Goal: Communication & Community: Share content

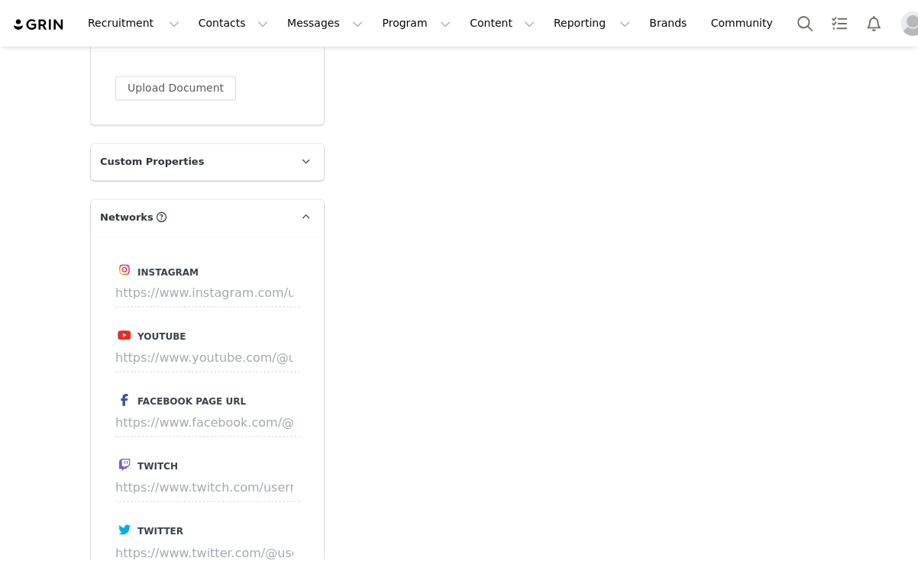
scroll to position [1645, 0]
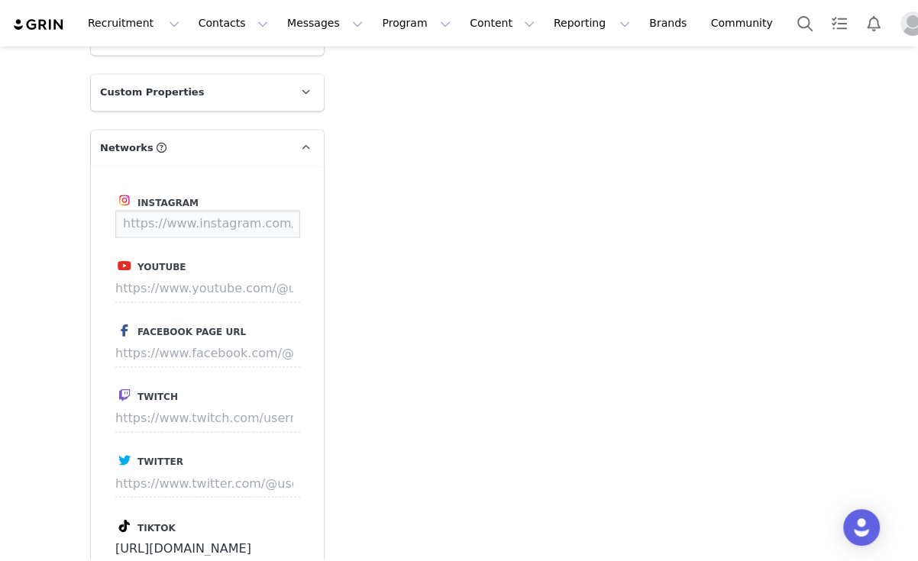
click at [214, 226] on input at bounding box center [207, 223] width 185 height 27
paste input "https://www.instagram.com/lilliepurser_"
type input "https://www.instagram.com/lilliepurser_"
click at [285, 217] on button "Save" at bounding box center [272, 223] width 56 height 27
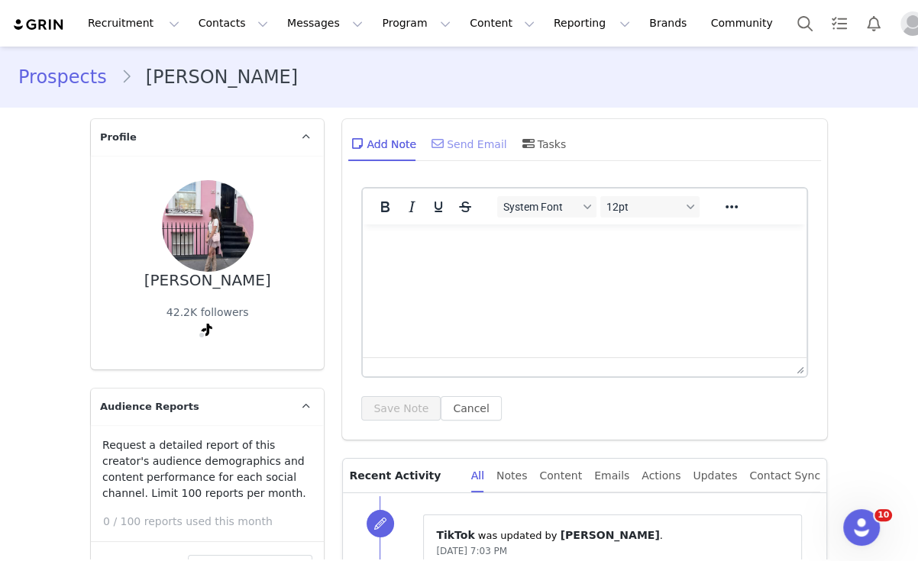
click at [448, 150] on div "Send Email" at bounding box center [467, 143] width 79 height 37
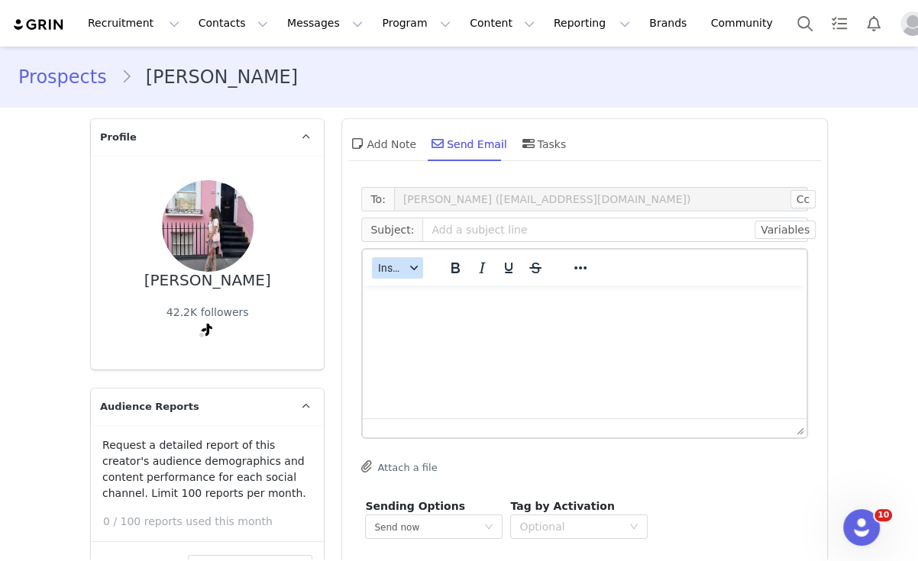
click at [410, 270] on icon "button" at bounding box center [414, 268] width 8 height 8
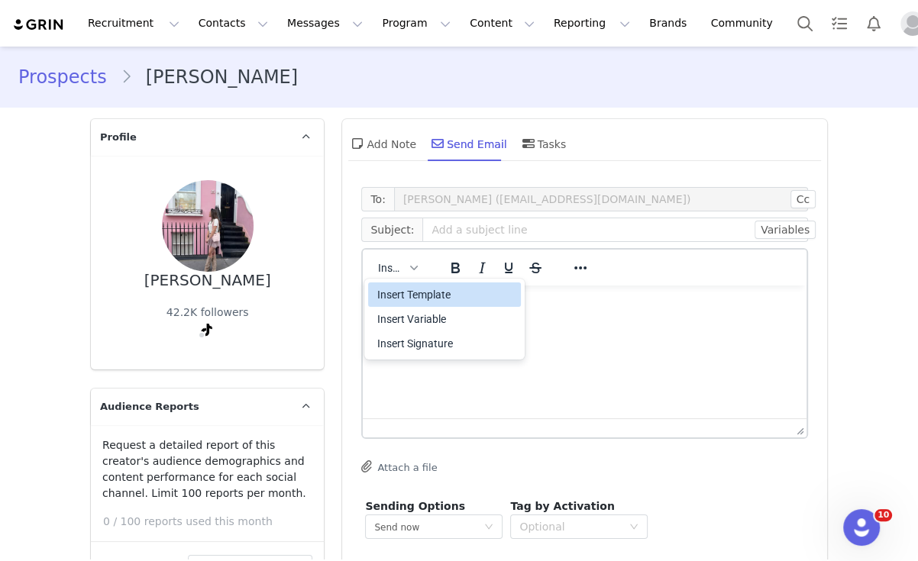
click at [419, 293] on div "Insert Template" at bounding box center [445, 295] width 137 height 18
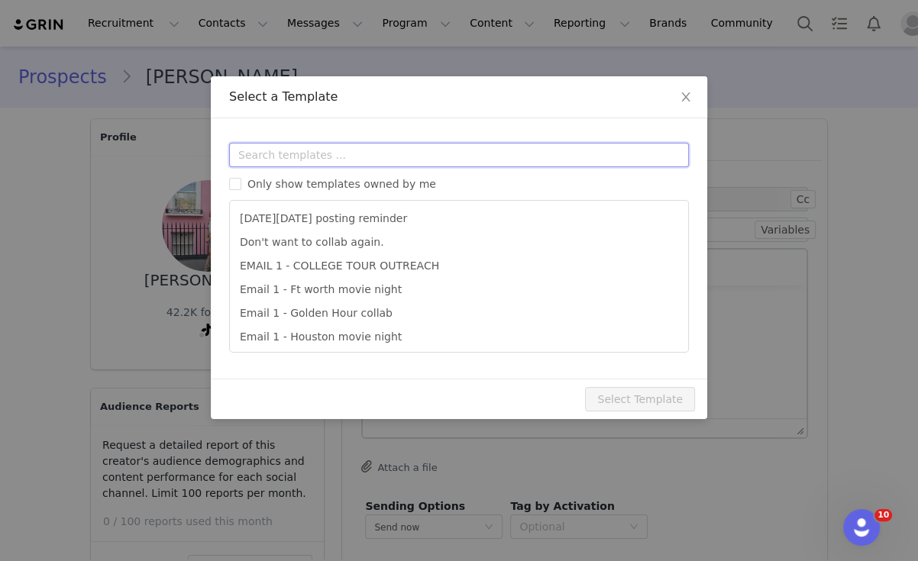
click at [387, 143] on input "text" at bounding box center [459, 155] width 460 height 24
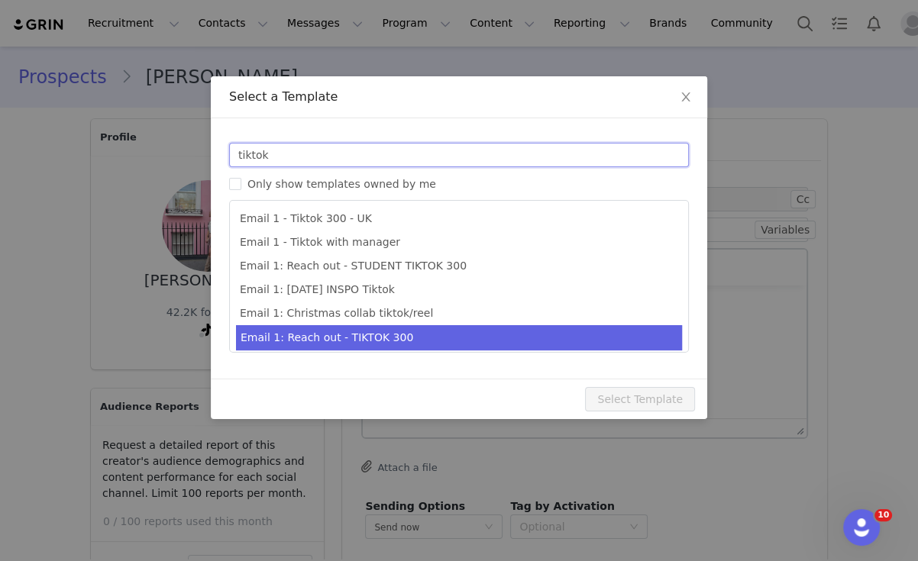
type input "tiktok"
type input "Collab with Edikted"
click at [414, 335] on li "Email 1: Reach out - TIKTOK 300" at bounding box center [459, 337] width 446 height 25
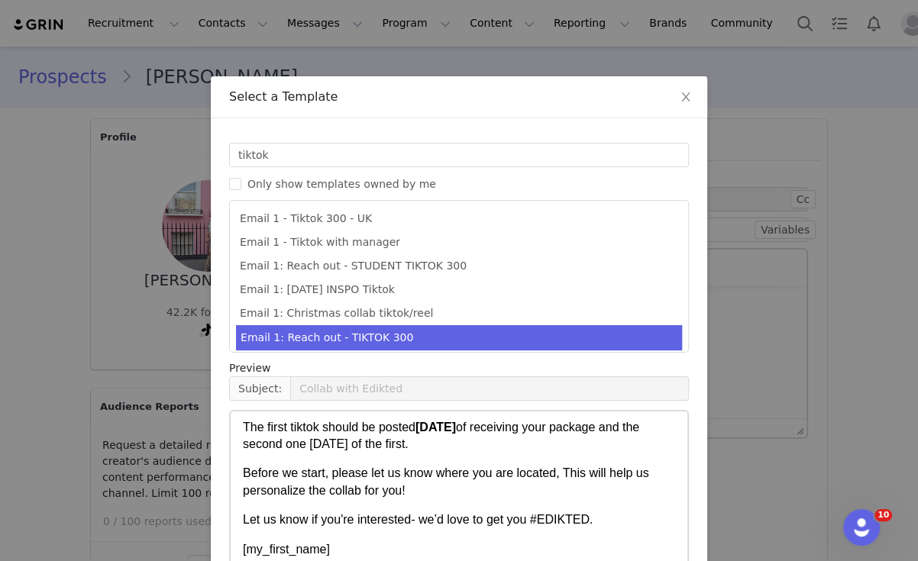
scroll to position [116, 0]
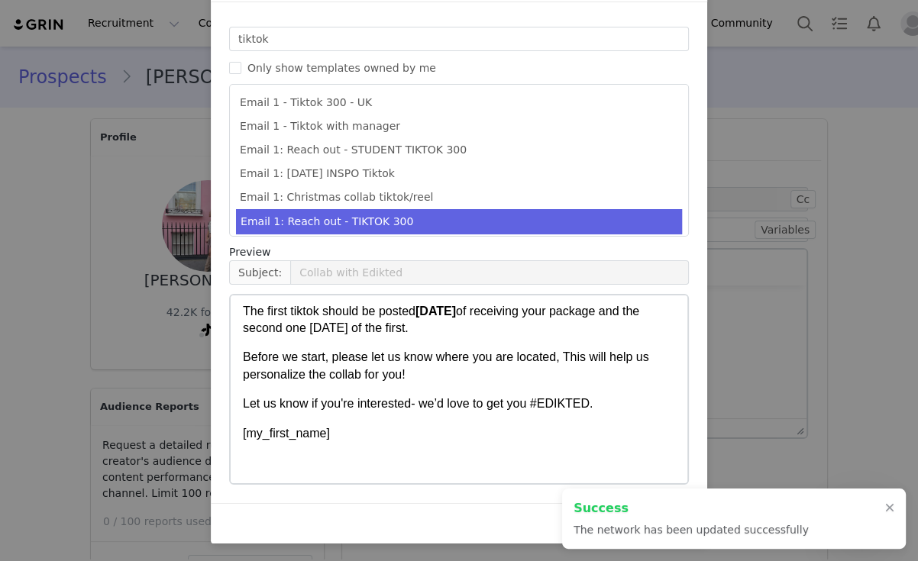
type input "https://www.instagram.com/lilliepurser_"
click at [889, 509] on div at bounding box center [889, 509] width 9 height 12
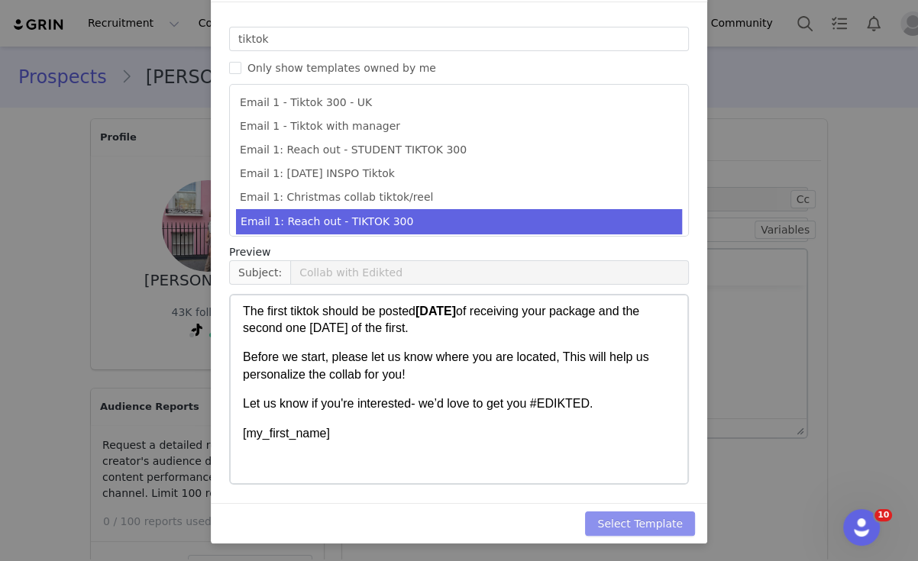
click at [667, 519] on button "Select Template" at bounding box center [640, 524] width 110 height 24
type input "Collab with Edikted"
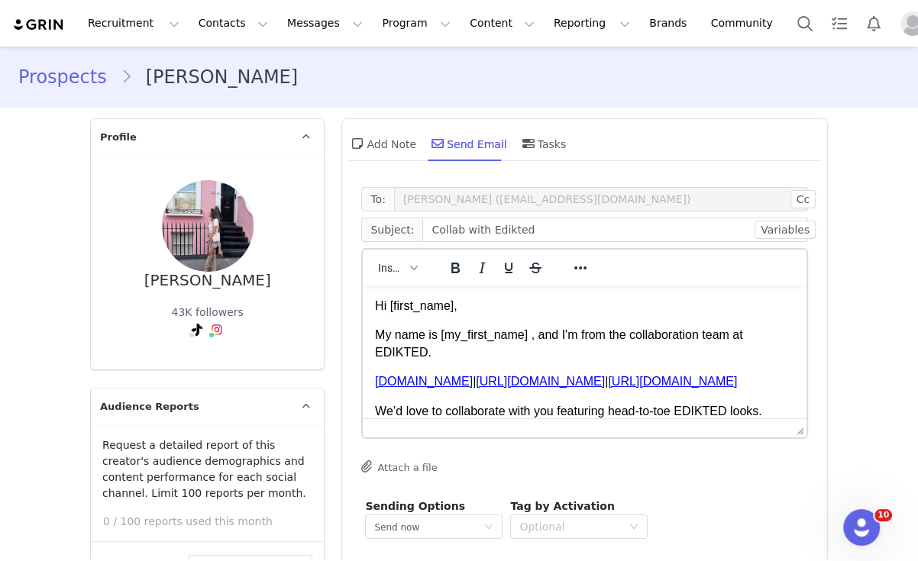
scroll to position [70, 0]
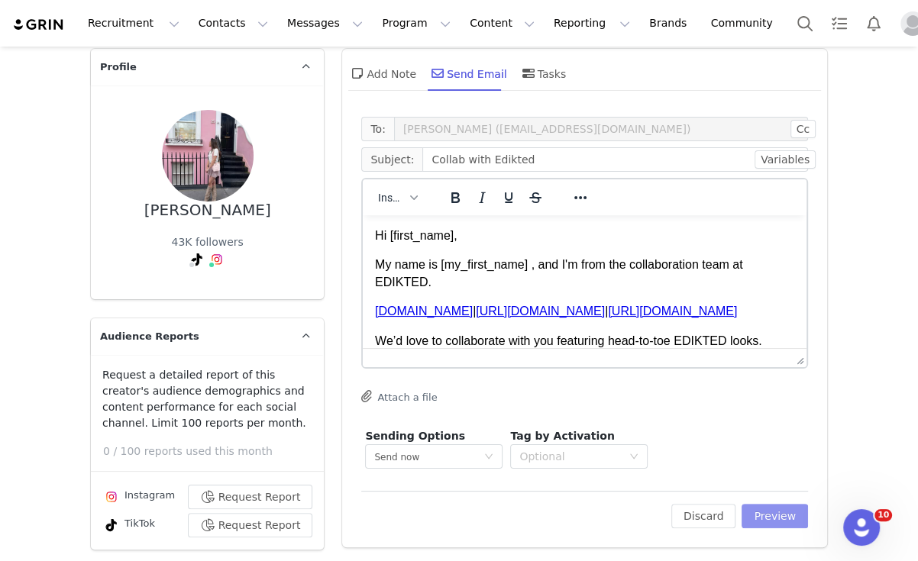
click at [760, 513] on button "Preview" at bounding box center [775, 516] width 66 height 24
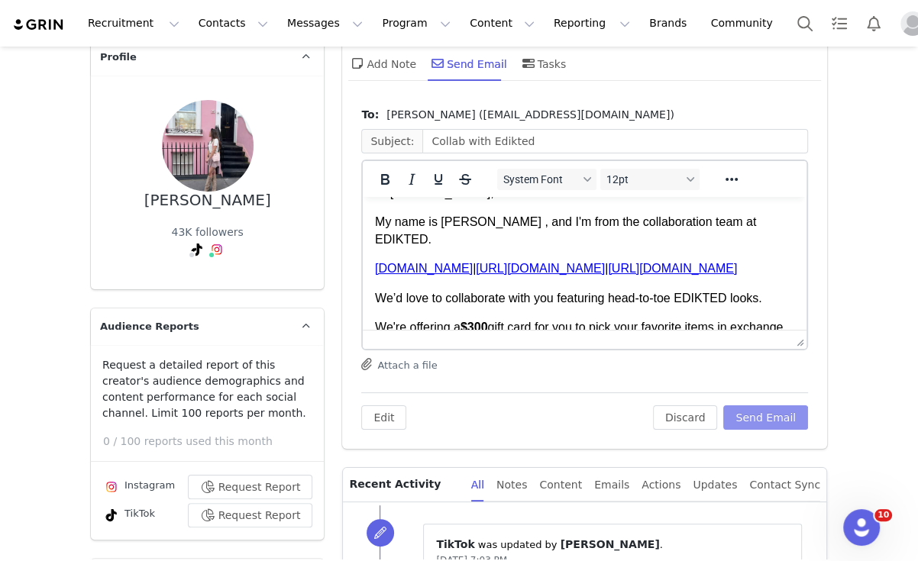
scroll to position [34, 0]
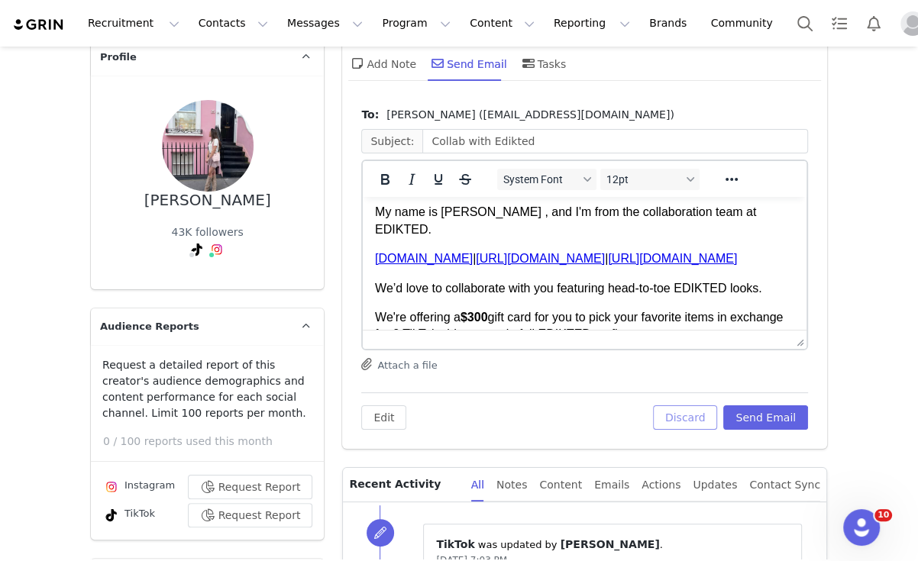
click at [706, 419] on button "Discard" at bounding box center [685, 418] width 65 height 24
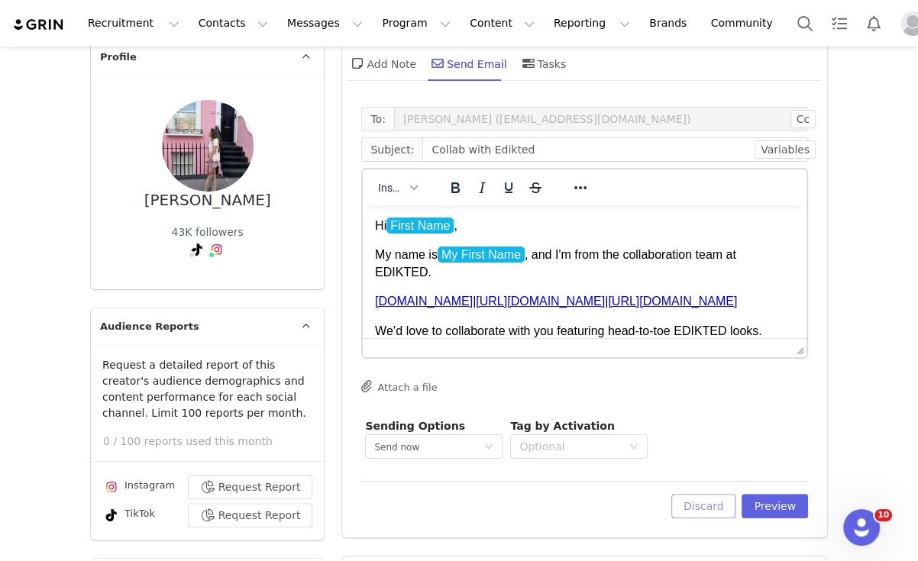
scroll to position [0, 0]
click at [701, 516] on button "Discard" at bounding box center [703, 506] width 65 height 24
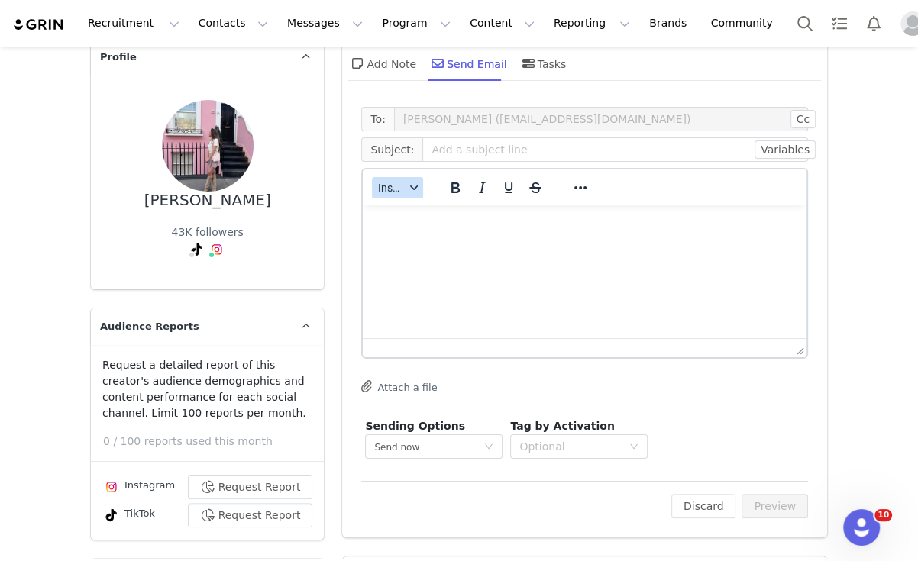
click at [410, 185] on icon "button" at bounding box center [414, 188] width 8 height 8
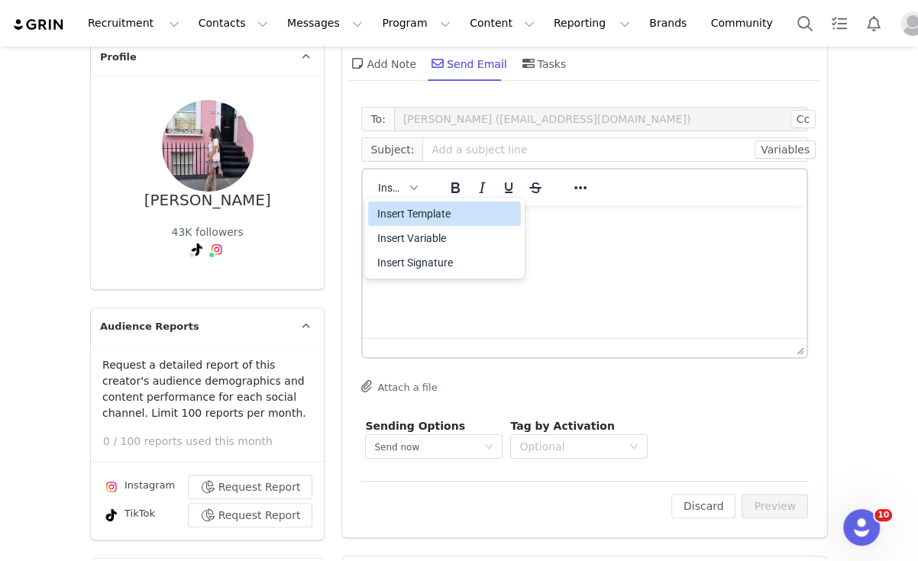
click at [420, 214] on div "Insert Template" at bounding box center [445, 214] width 137 height 18
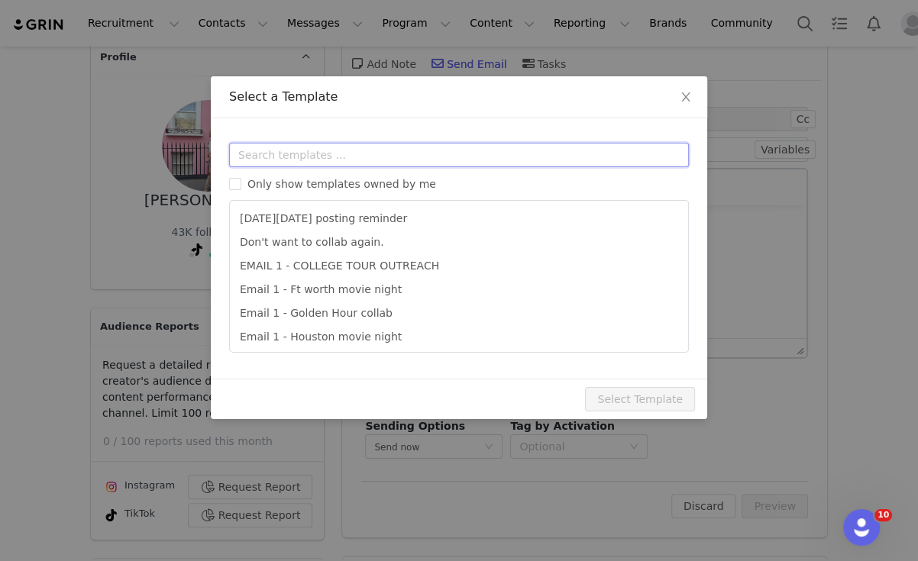
click at [467, 158] on input "text" at bounding box center [459, 155] width 460 height 24
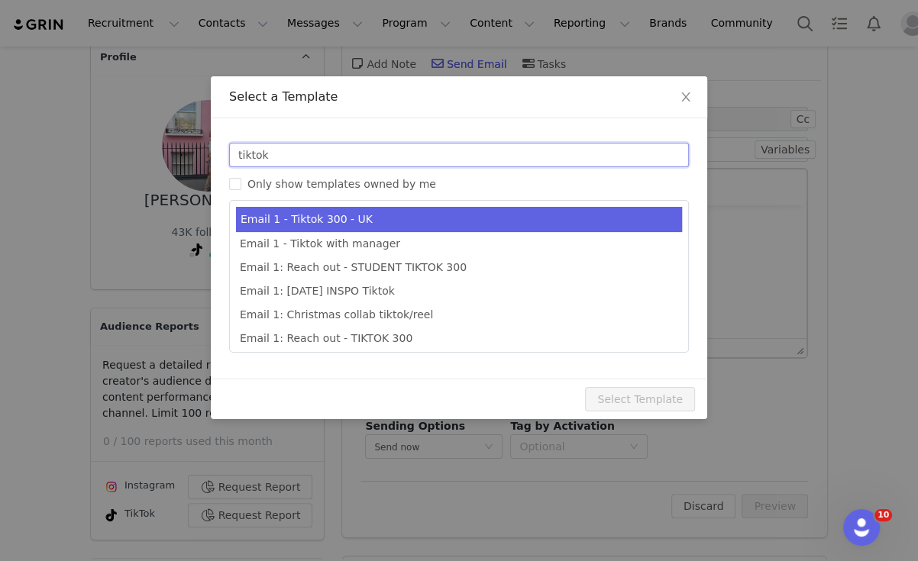
type input "tiktok"
type input "Collab with Edikted"
click at [447, 217] on li "Email 1 - Tiktok 300 - UK" at bounding box center [459, 219] width 446 height 25
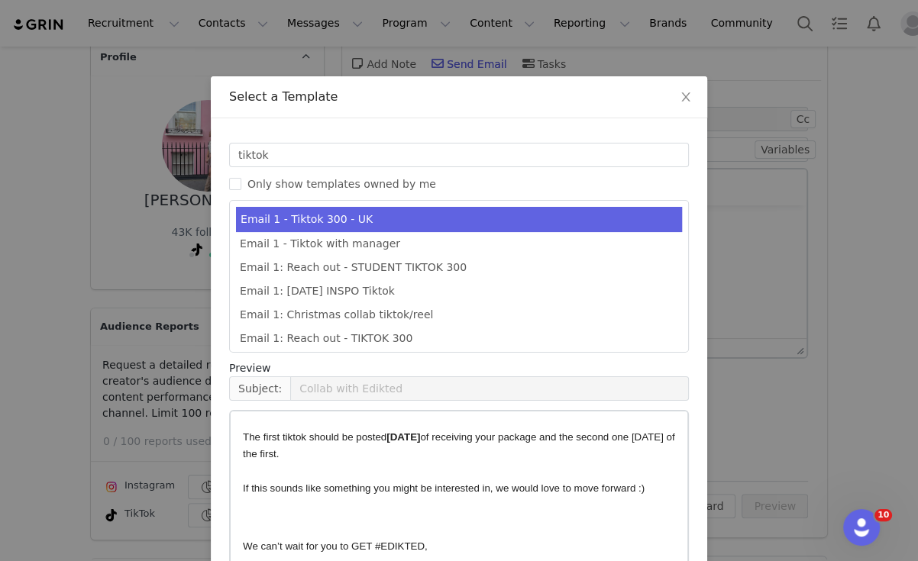
scroll to position [116, 0]
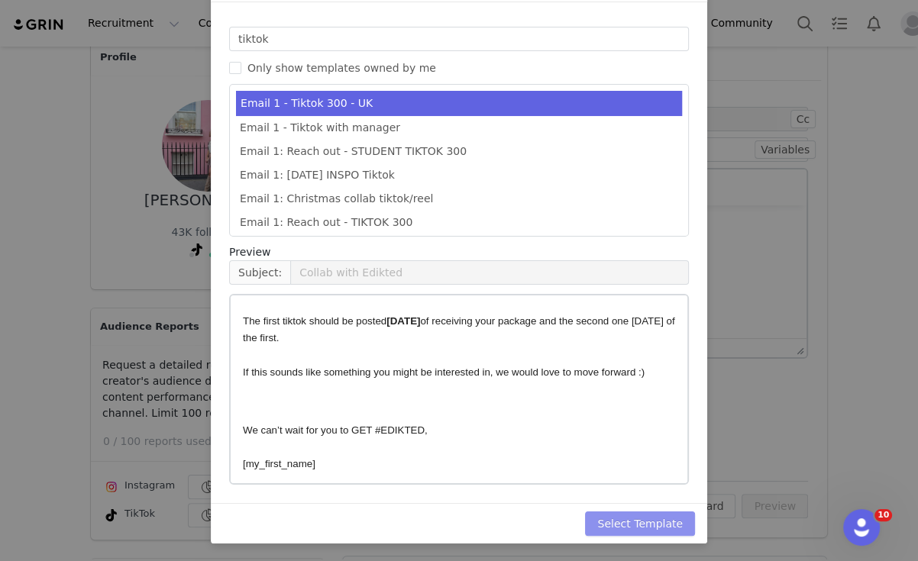
click at [619, 526] on button "Select Template" at bounding box center [640, 524] width 110 height 24
type input "Collab with Edikted"
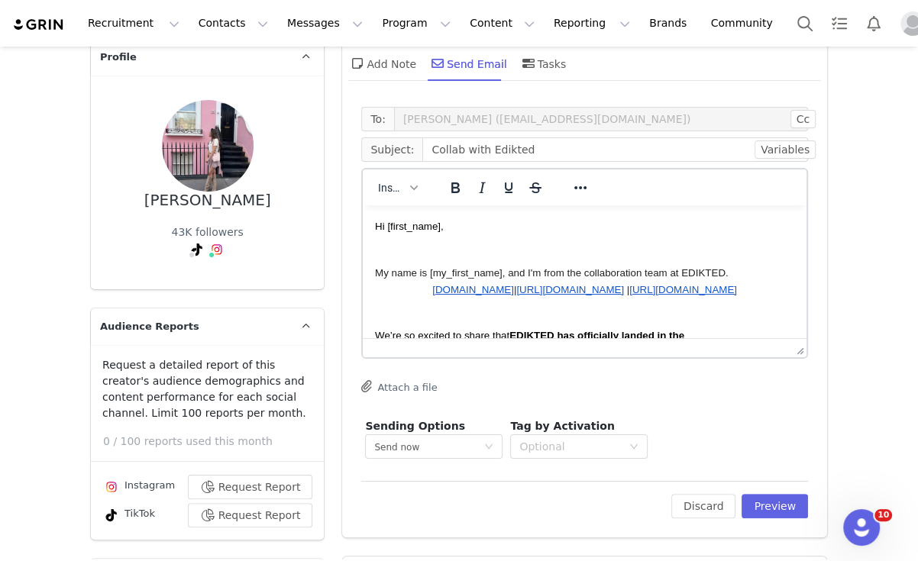
scroll to position [0, 0]
click at [777, 509] on button "Preview" at bounding box center [775, 506] width 66 height 24
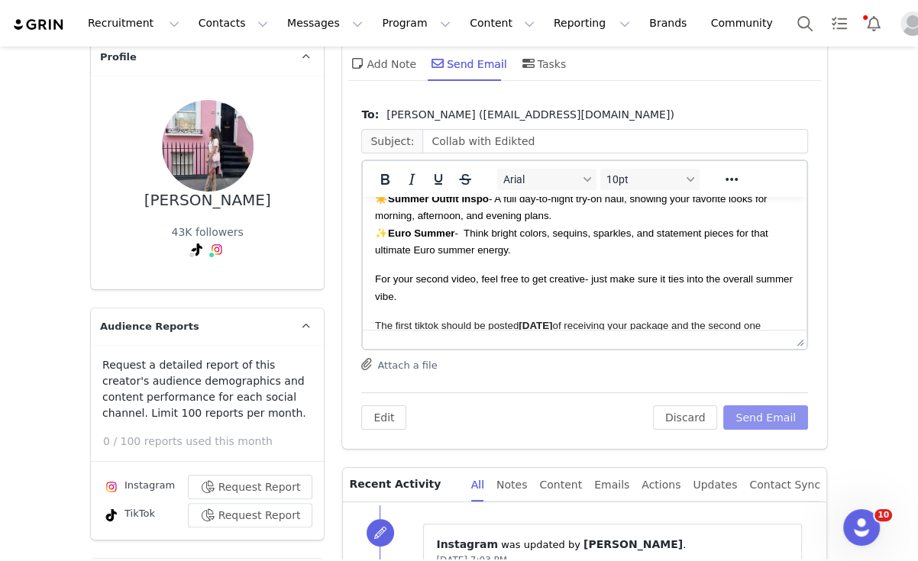
scroll to position [494, 0]
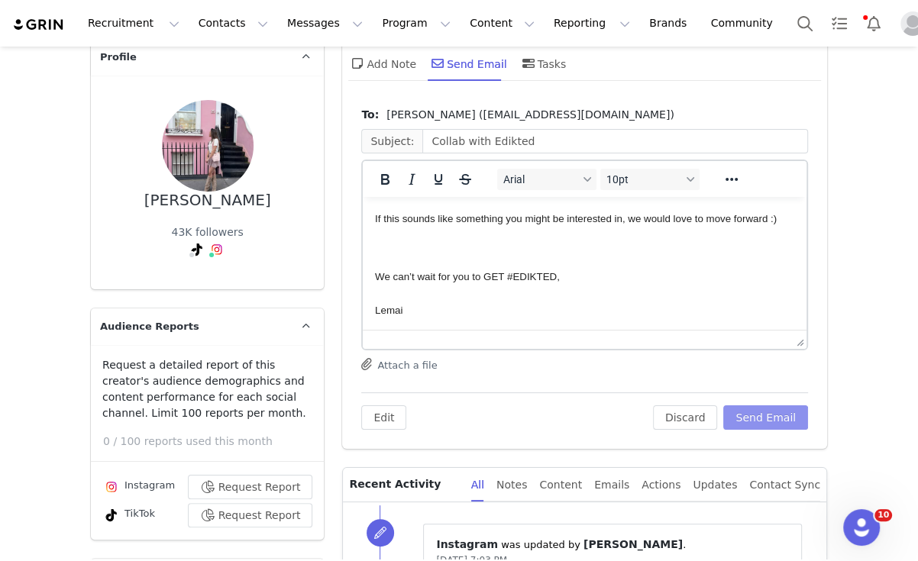
click at [782, 420] on button "Send Email" at bounding box center [765, 418] width 85 height 24
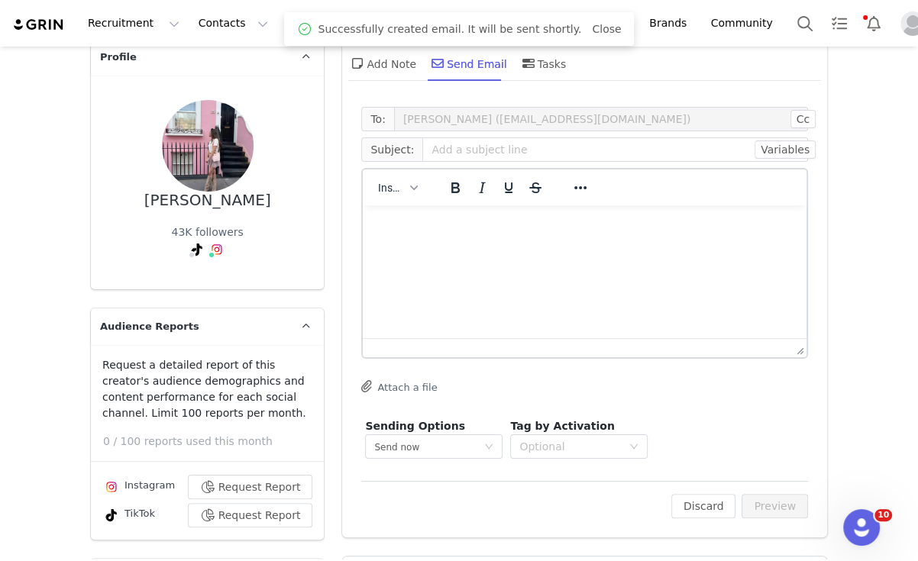
scroll to position [0, 0]
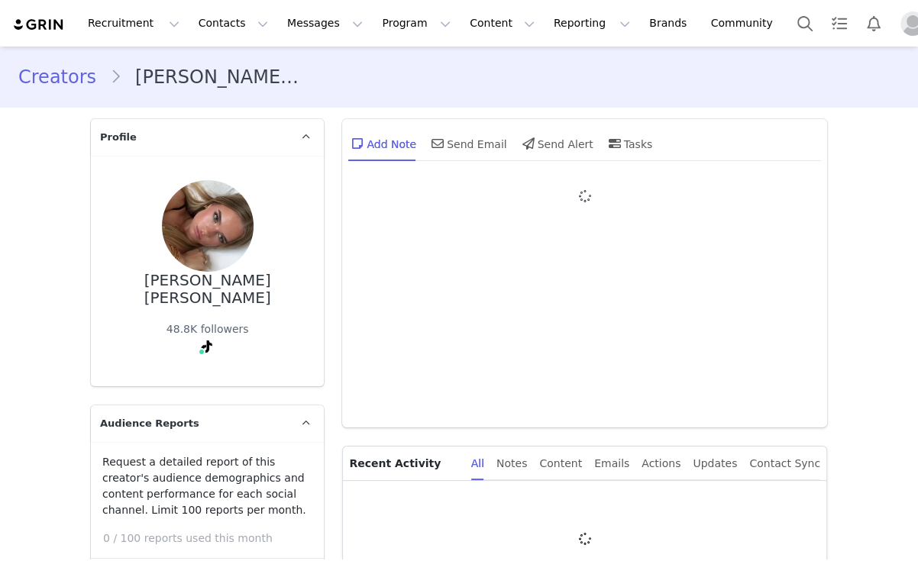
type input "+1 ([GEOGRAPHIC_DATA])"
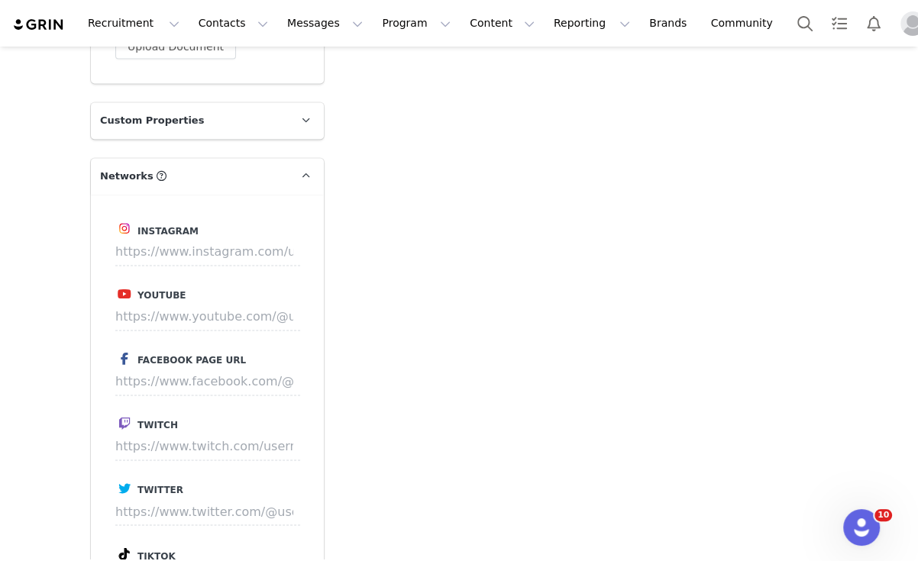
scroll to position [1626, 0]
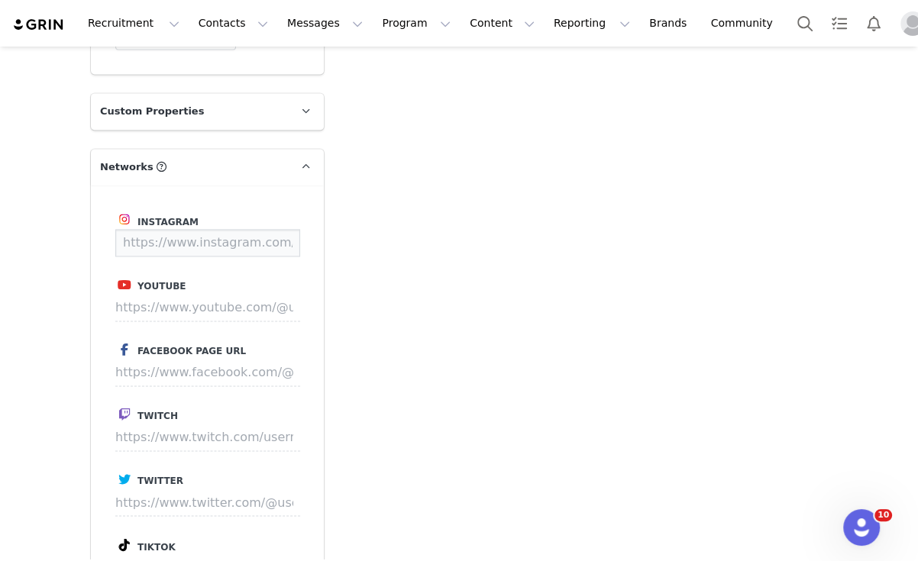
click at [213, 251] on input at bounding box center [207, 242] width 185 height 27
paste input "https://www.instagram.com/3milyhh/"
type input "https://www.instagram.com/3milyhh/"
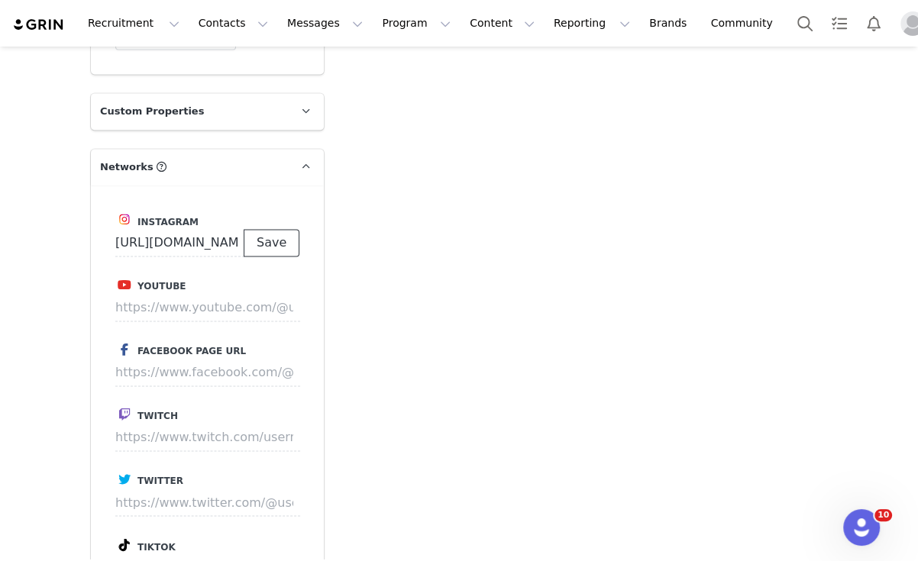
click at [260, 247] on button "Save" at bounding box center [272, 242] width 56 height 27
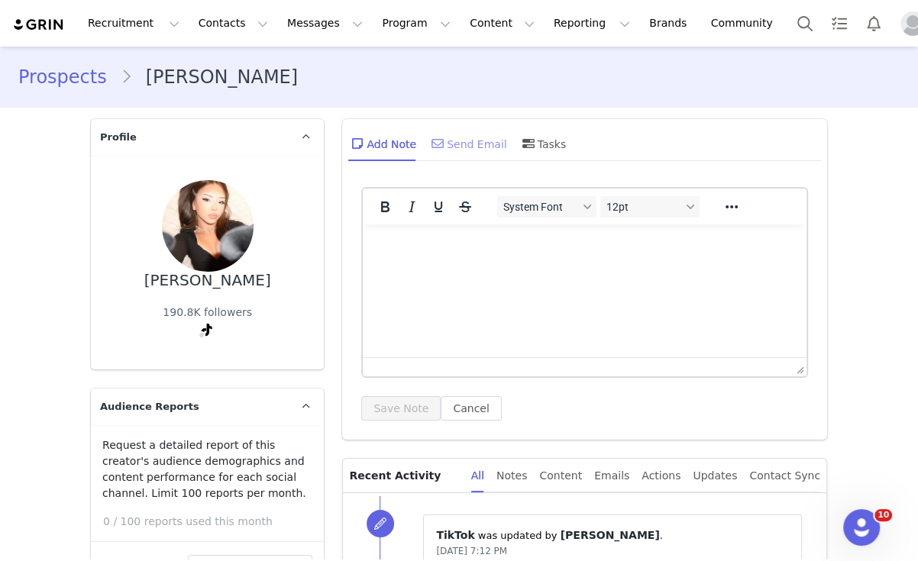
click at [481, 144] on div "Send Email" at bounding box center [467, 143] width 79 height 37
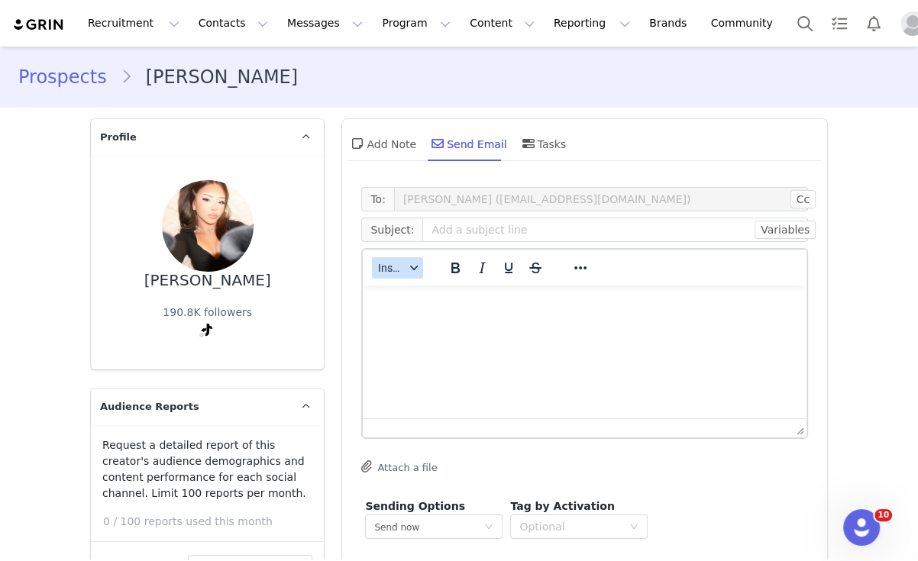
click at [397, 260] on button "Insert" at bounding box center [397, 267] width 51 height 21
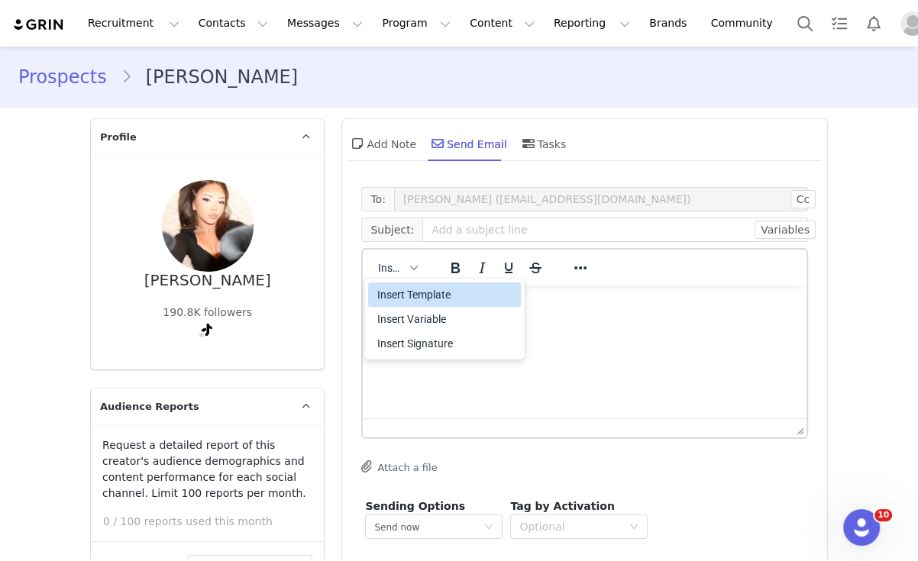
click at [407, 286] on div "Insert Template" at bounding box center [445, 295] width 137 height 18
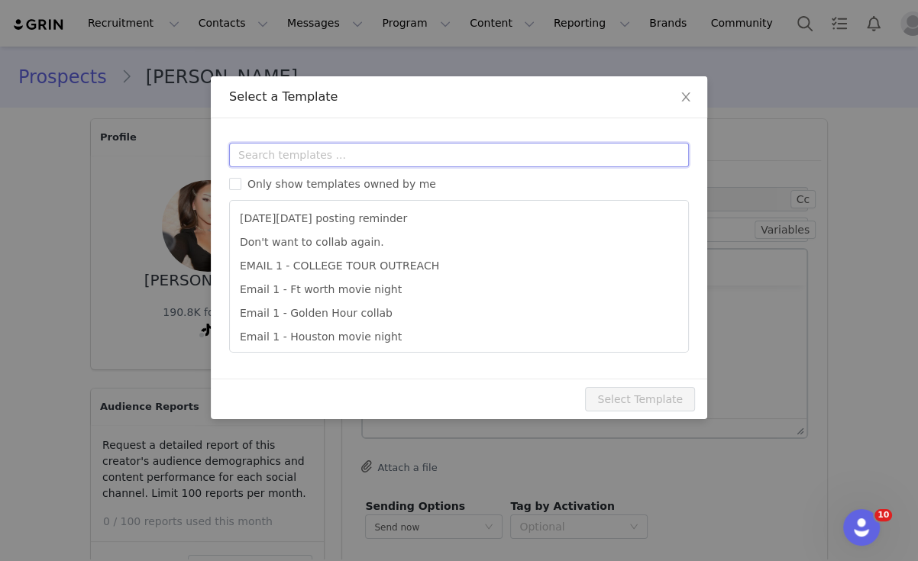
click at [398, 152] on input "text" at bounding box center [459, 155] width 460 height 24
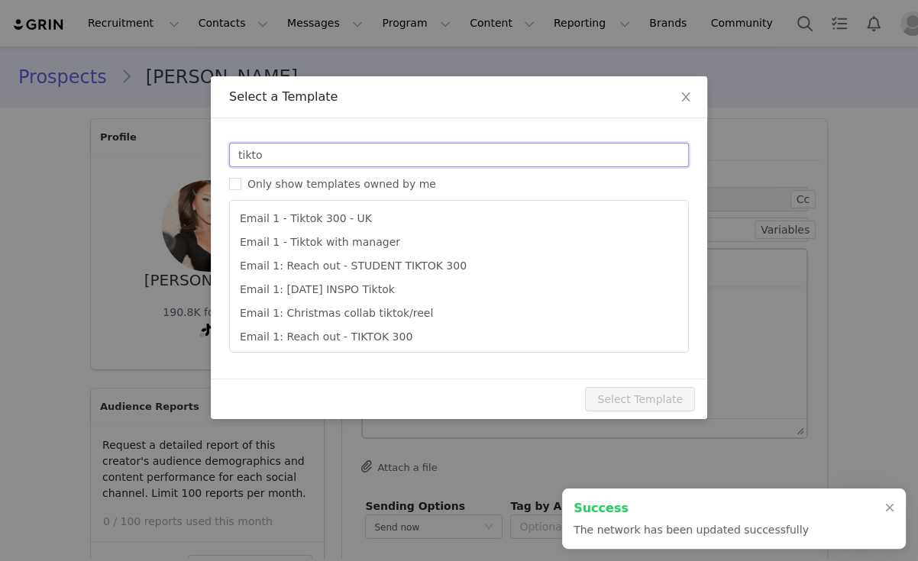
type input "tiktok"
type input "https://www.instagram.com/3milyhh"
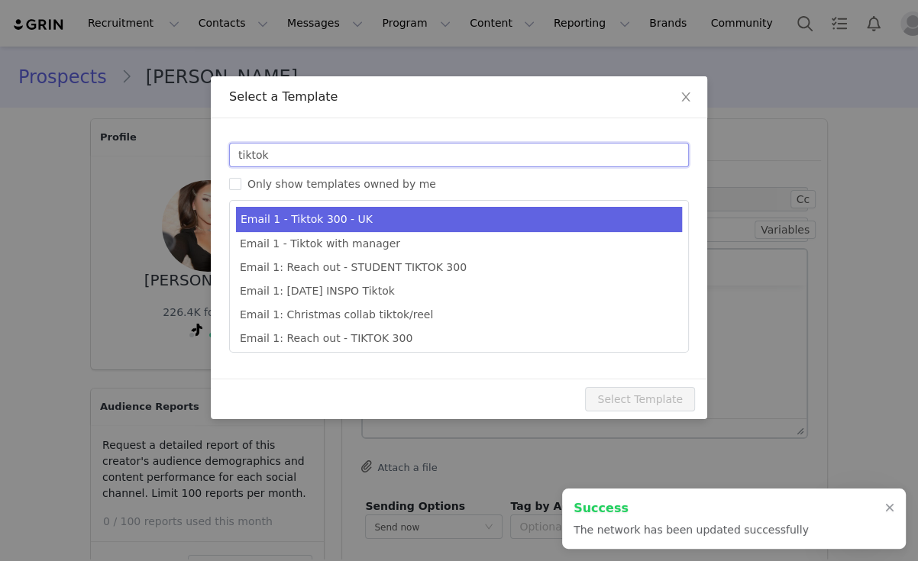
type input "tiktok"
type input "Collab with Edikted"
click at [391, 225] on li "Email 1 - Tiktok 300 - UK" at bounding box center [459, 219] width 446 height 25
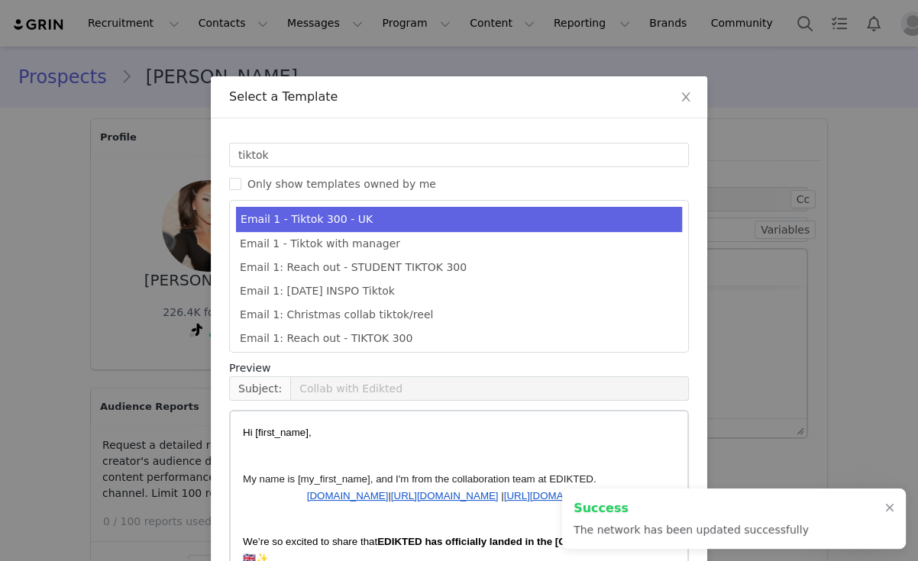
scroll to position [116, 0]
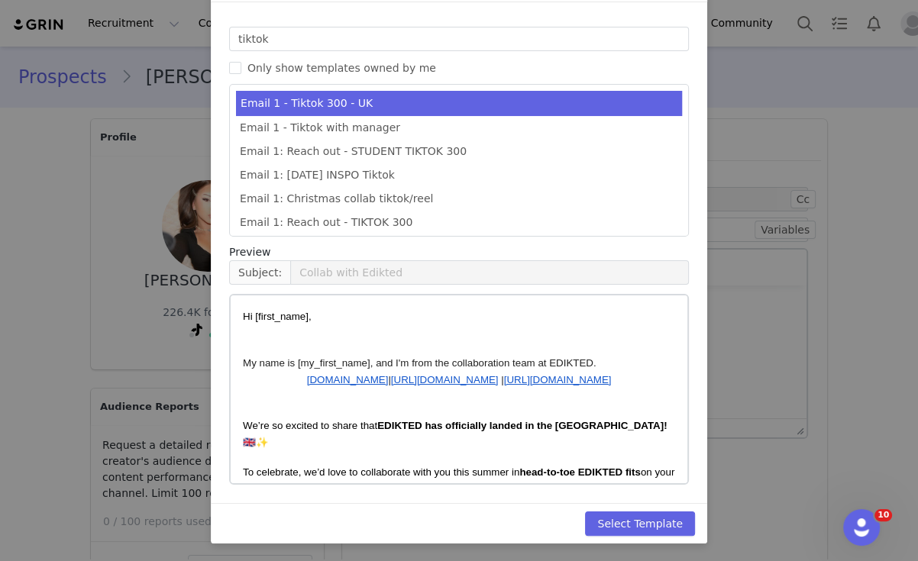
click at [651, 541] on div "Select Template" at bounding box center [459, 523] width 496 height 40
click at [649, 526] on button "Select Template" at bounding box center [640, 524] width 110 height 24
type input "Collab with Edikted"
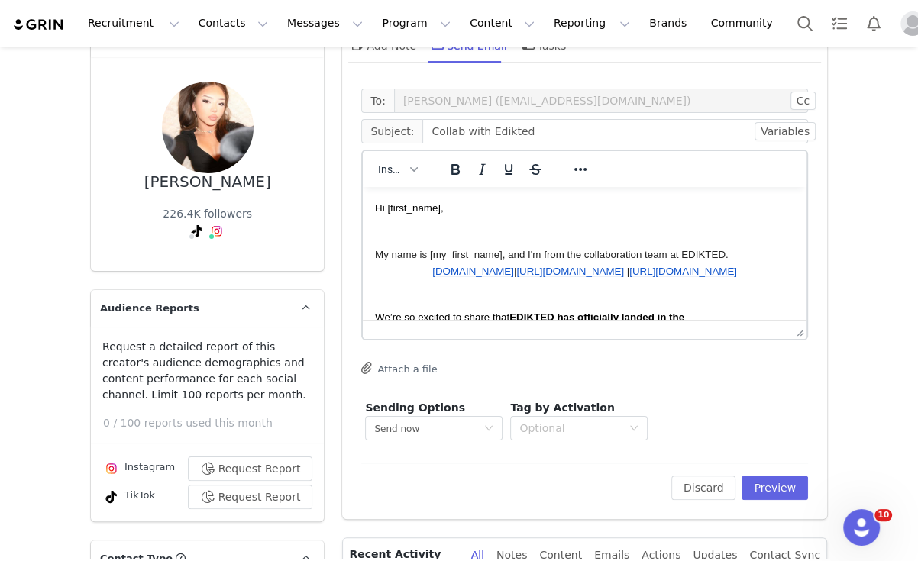
scroll to position [99, 0]
click at [759, 492] on button "Preview" at bounding box center [775, 487] width 66 height 24
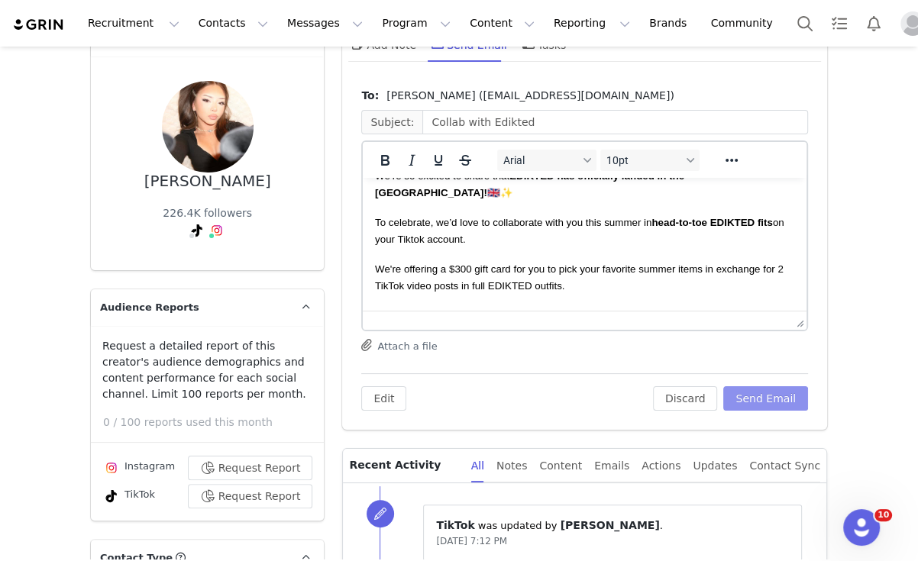
scroll to position [134, 0]
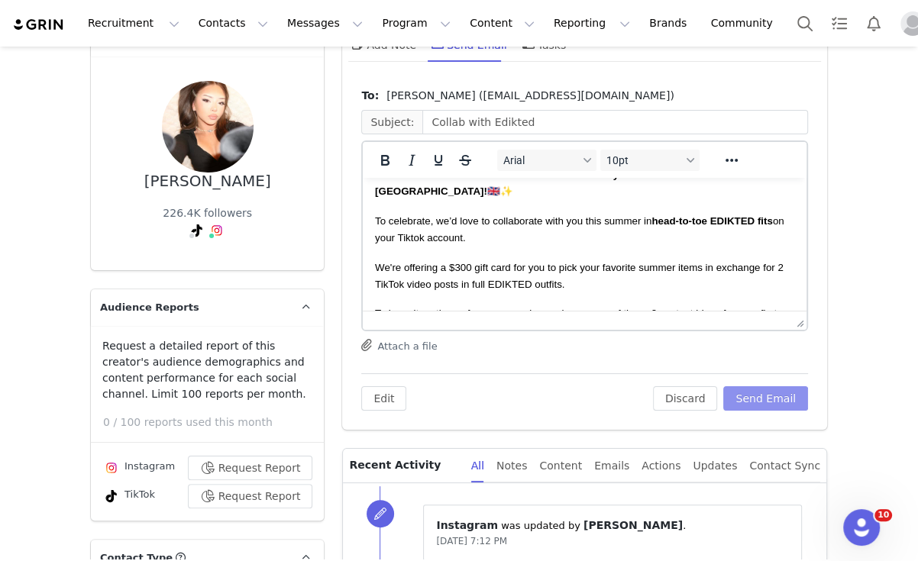
click at [748, 391] on button "Send Email" at bounding box center [765, 398] width 85 height 24
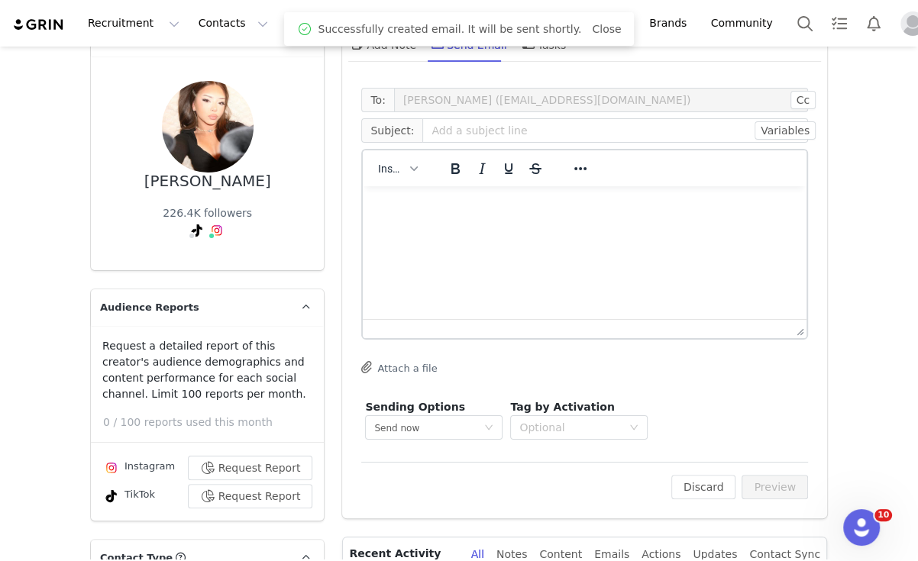
scroll to position [0, 0]
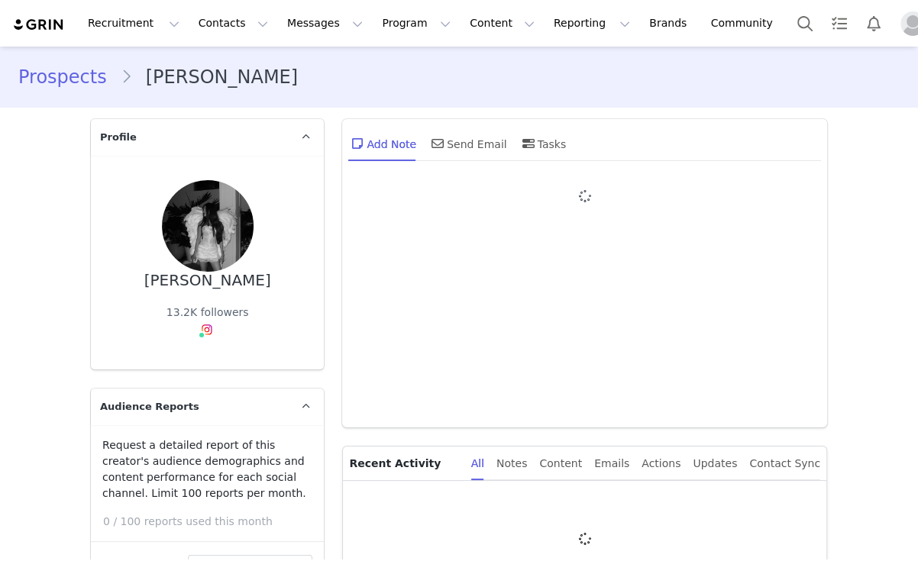
type input "+1 ([GEOGRAPHIC_DATA])"
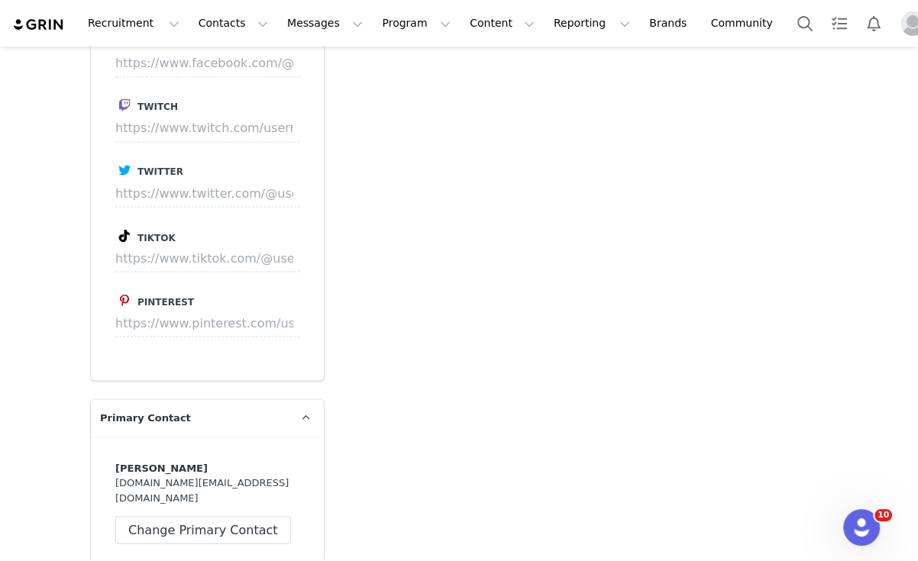
scroll to position [1931, 0]
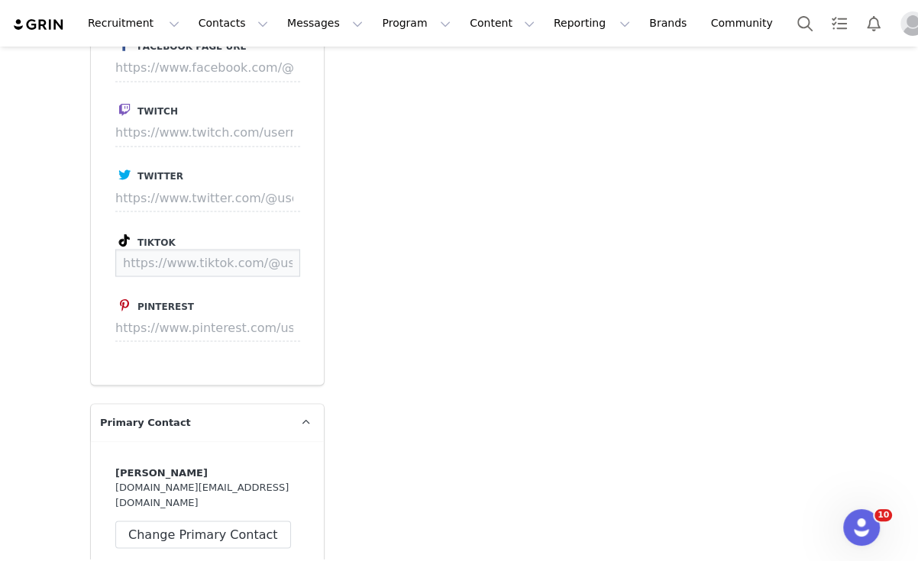
click at [220, 267] on input at bounding box center [207, 262] width 185 height 27
paste input "https://www.tiktok.com/@frydasofy"
type input "https://www.tiktok.com/@frydasofy"
click at [287, 263] on button "Save" at bounding box center [272, 262] width 56 height 27
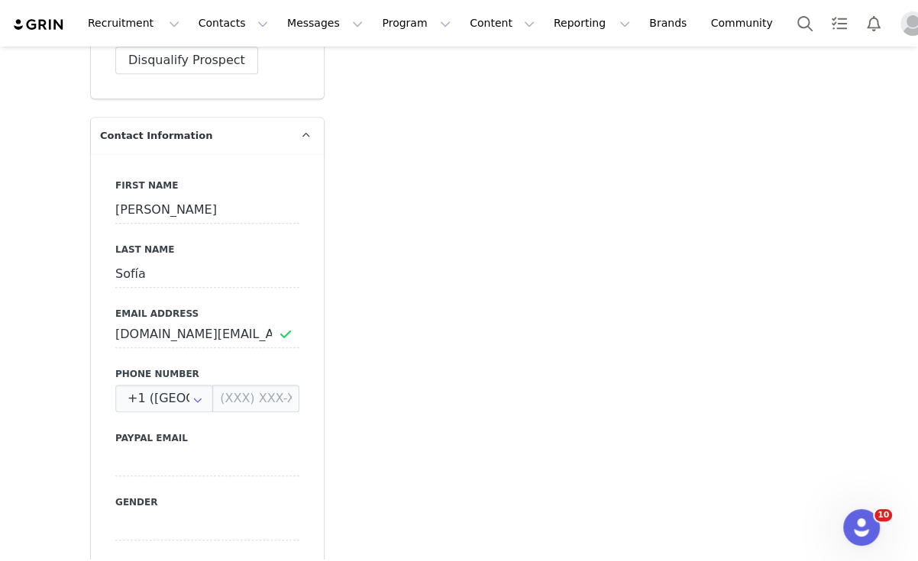
scroll to position [0, 0]
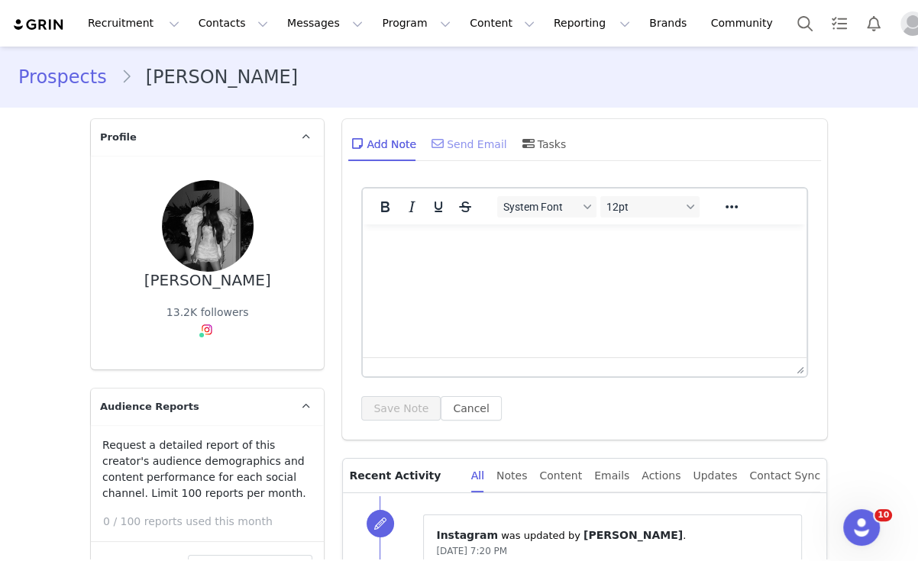
click at [448, 150] on div "Send Email" at bounding box center [467, 143] width 79 height 37
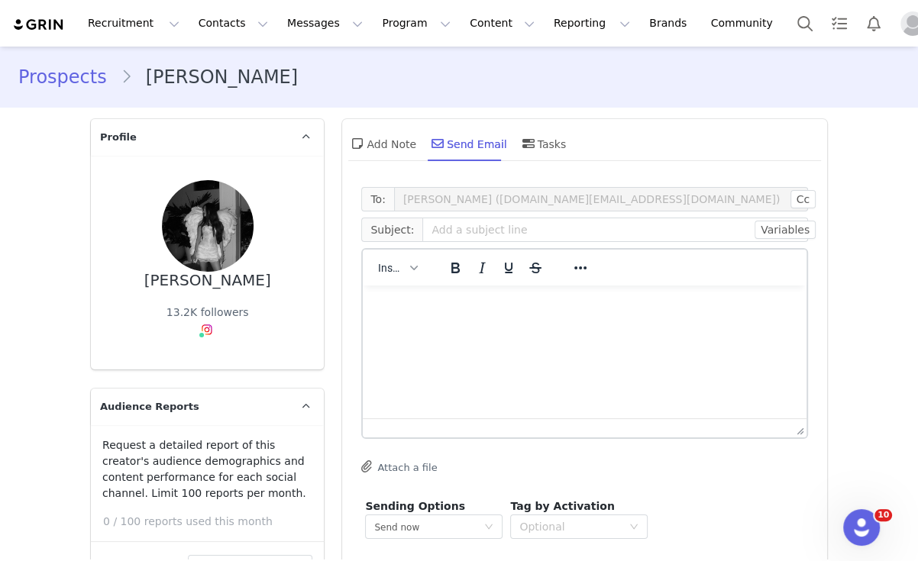
click at [397, 280] on div "Insert" at bounding box center [398, 268] width 70 height 30
click at [410, 267] on icon "button" at bounding box center [414, 268] width 8 height 8
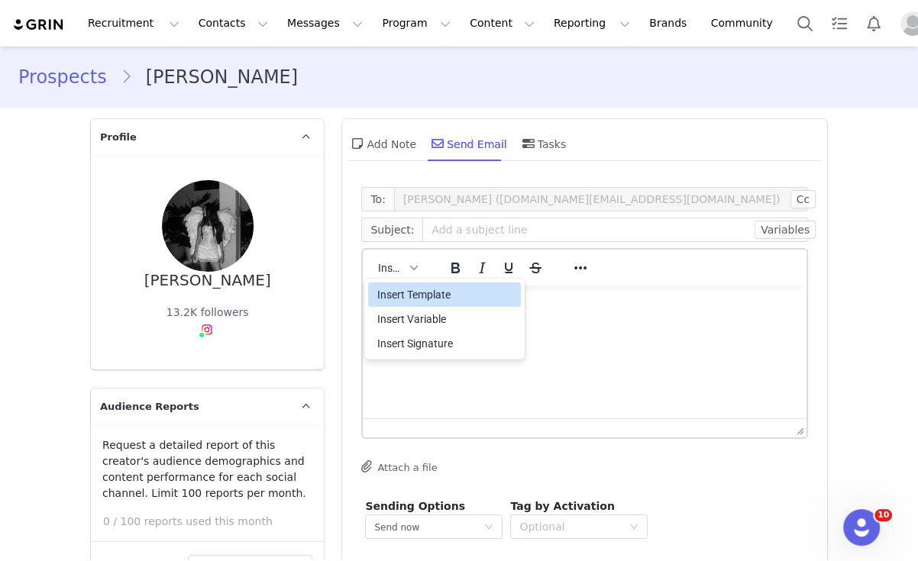
click at [430, 307] on div "Insert Variable" at bounding box center [444, 319] width 153 height 24
select select
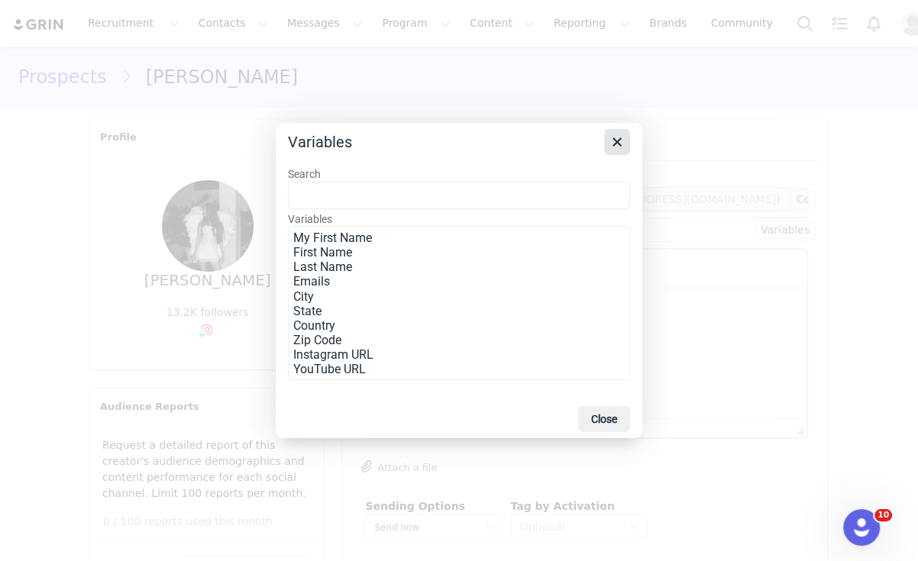
click at [620, 133] on icon "Close" at bounding box center [617, 142] width 18 height 18
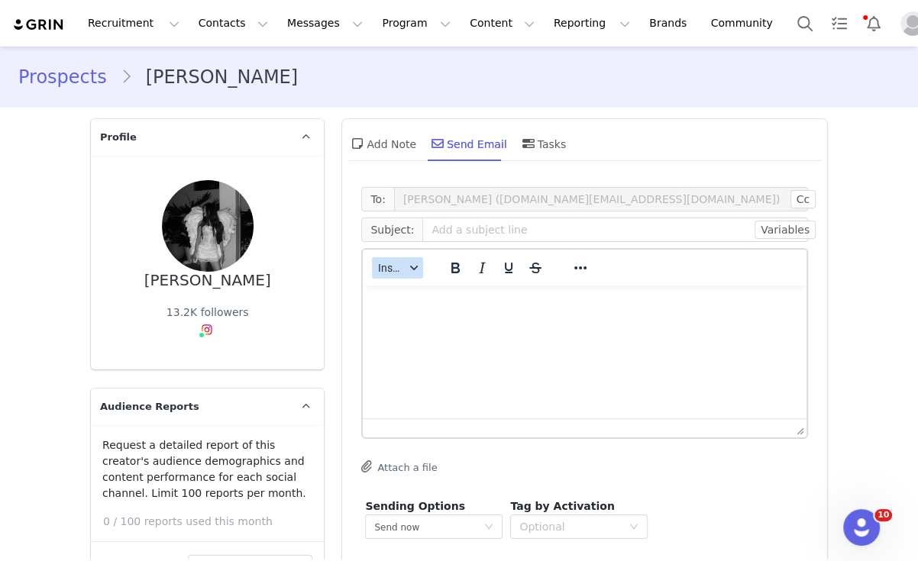
click at [393, 262] on span "Insert" at bounding box center [391, 268] width 27 height 12
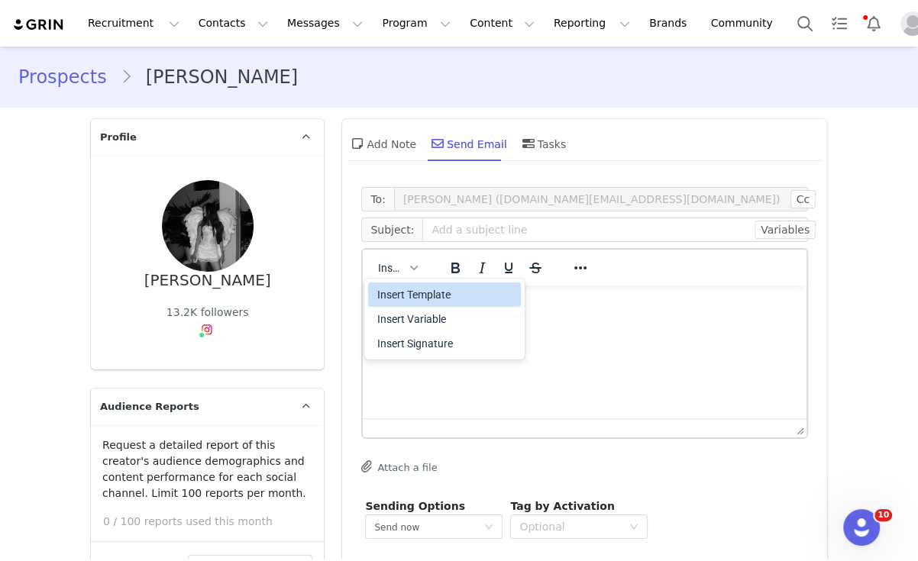
click at [417, 306] on div "Insert Template" at bounding box center [444, 295] width 153 height 24
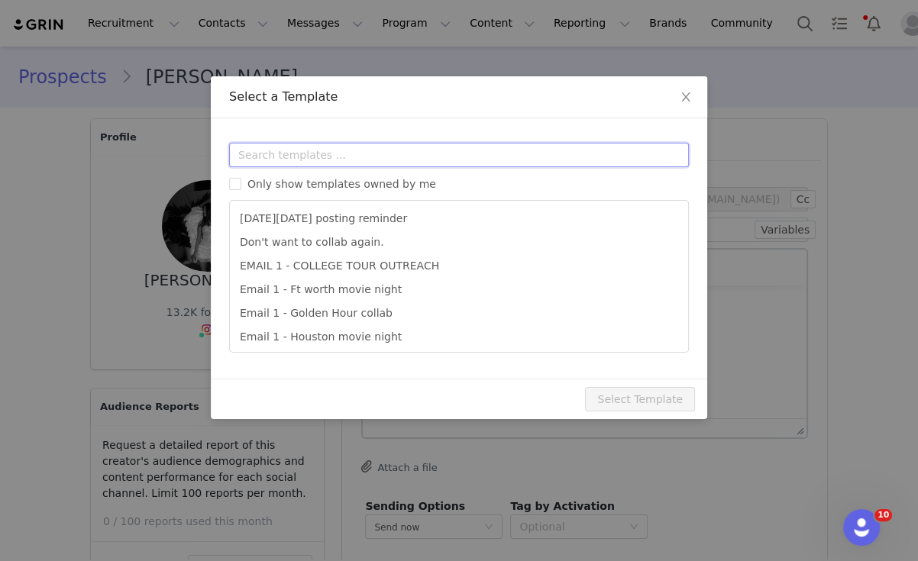
click at [371, 156] on input "text" at bounding box center [459, 155] width 460 height 24
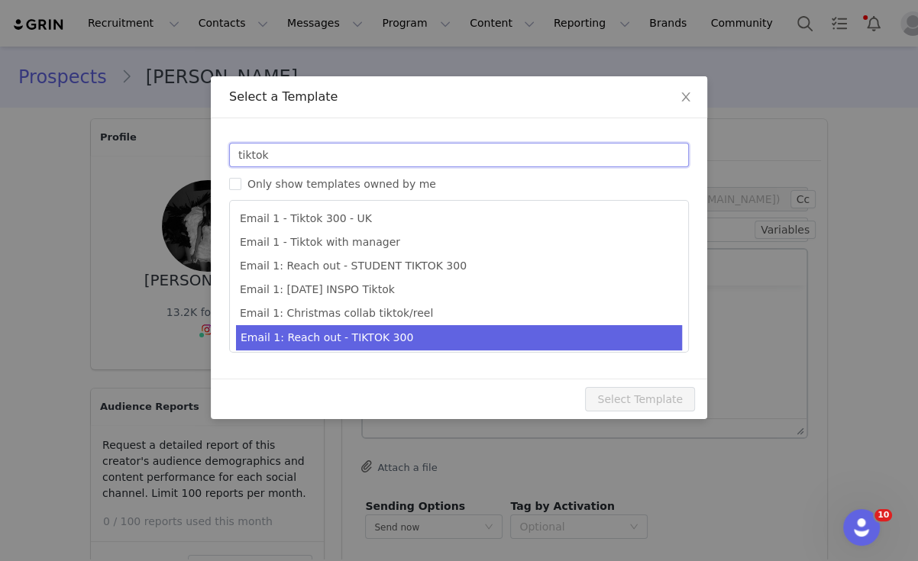
type input "tiktok"
type input "Collab with Edikted"
click at [393, 340] on li "Email 1: Reach out - TIKTOK 300" at bounding box center [459, 337] width 446 height 25
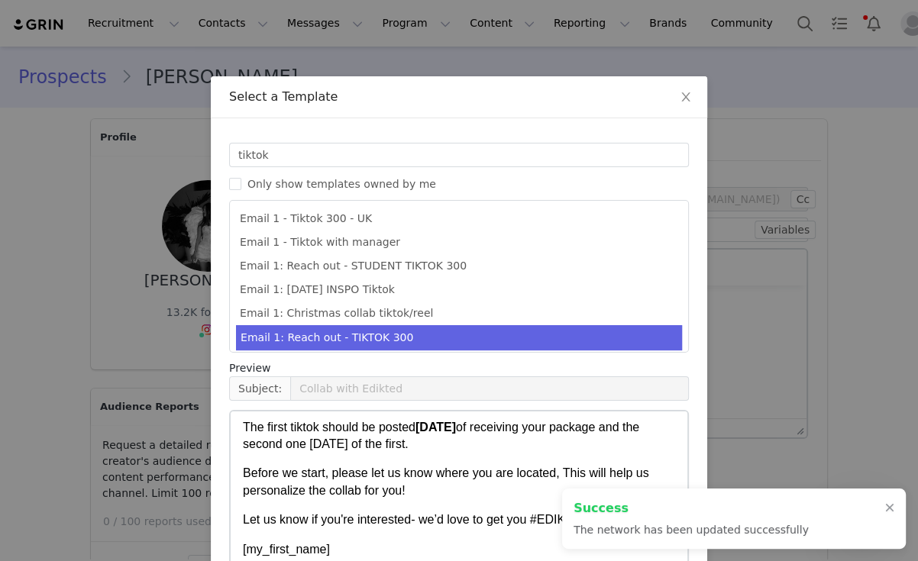
scroll to position [672, 0]
type input "https://www.tiktok.com/@frydasofy"
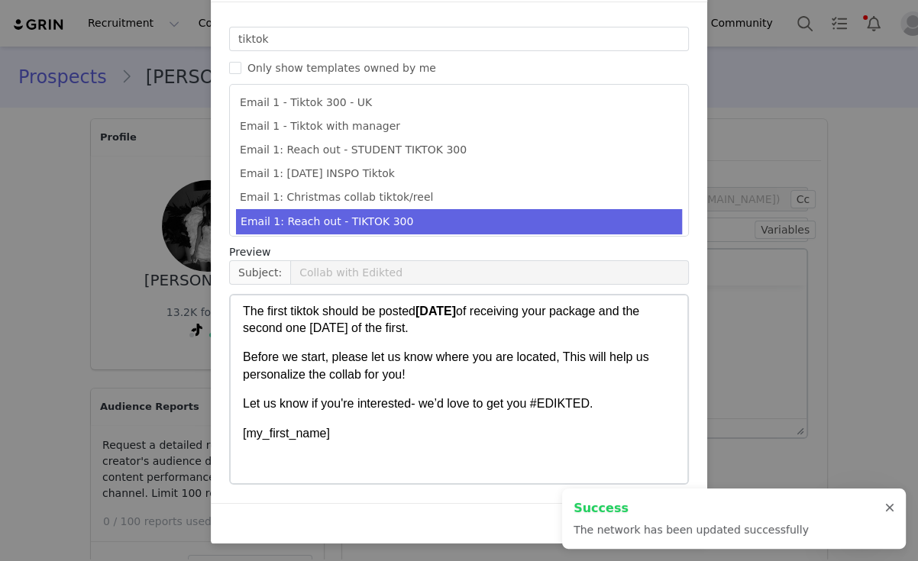
click at [886, 509] on div at bounding box center [889, 509] width 9 height 12
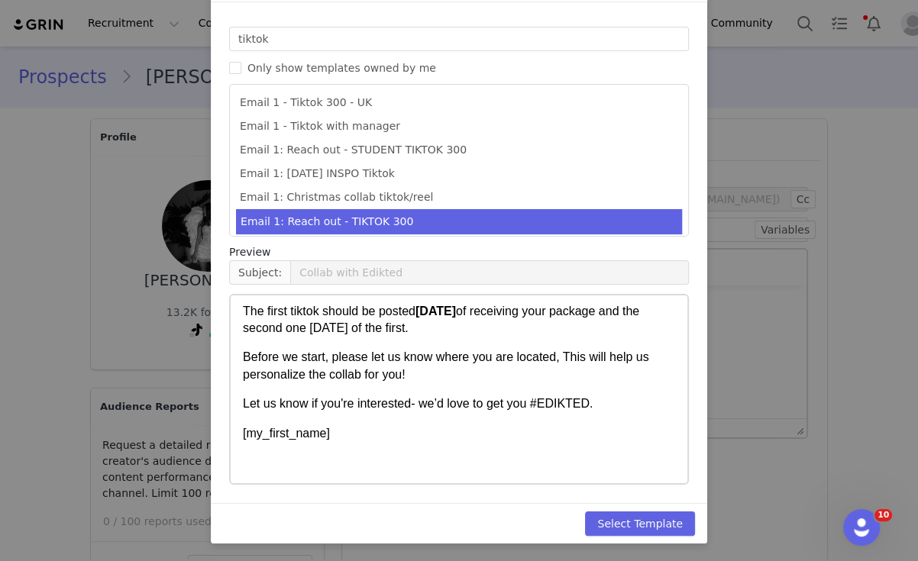
click at [642, 510] on div "Select Template" at bounding box center [459, 523] width 496 height 40
click at [648, 519] on button "Select Template" at bounding box center [640, 524] width 110 height 24
type input "Collab with Edikted"
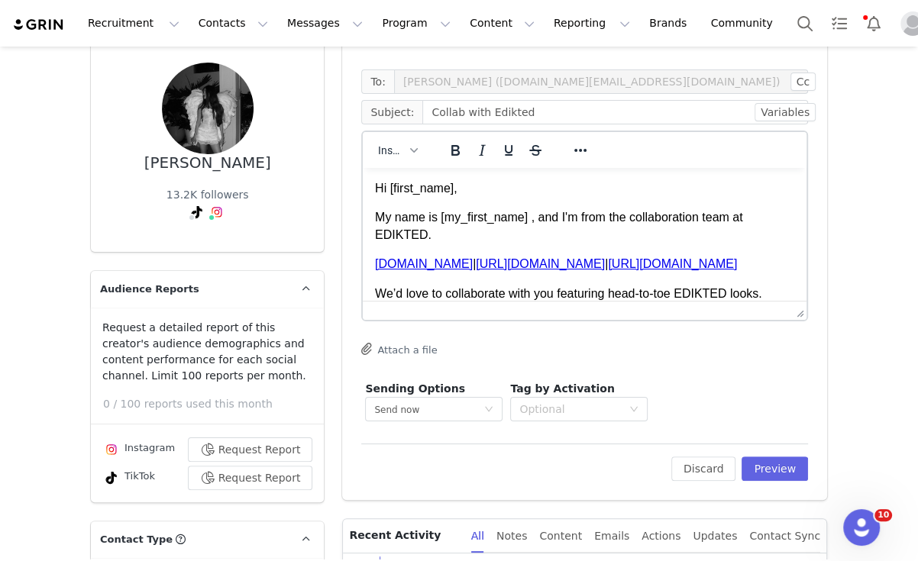
scroll to position [120, 0]
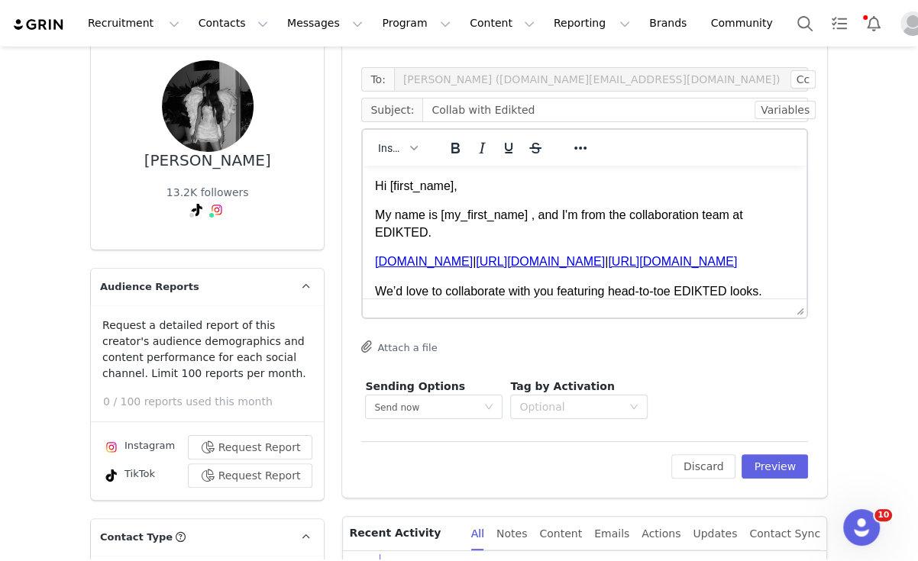
click at [781, 480] on div "To: Frida Sofía (frydasofy.contact@gmail.com) Cc Cc: Subject: Collab with Edikt…" at bounding box center [584, 279] width 485 height 438
click at [774, 467] on button "Preview" at bounding box center [775, 466] width 66 height 24
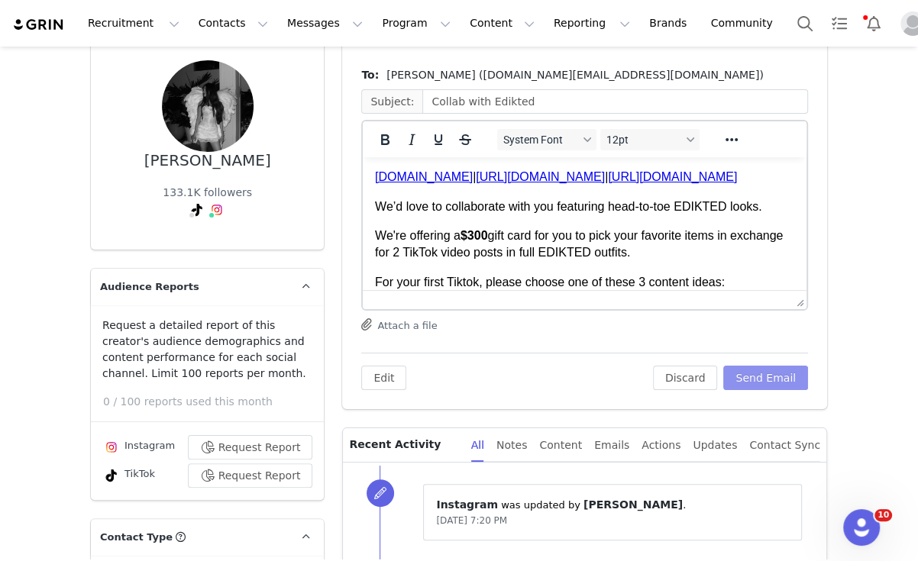
scroll to position [77, 0]
drag, startPoint x: 492, startPoint y: 242, endPoint x: 462, endPoint y: 238, distance: 30.1
click at [462, 238] on p "We're offering a $300 gift card for you to pick your favorite items in exchange…" at bounding box center [584, 244] width 419 height 34
click at [381, 141] on icon "Bold" at bounding box center [385, 139] width 8 height 11
click at [381, 134] on icon "Bold" at bounding box center [385, 139] width 8 height 11
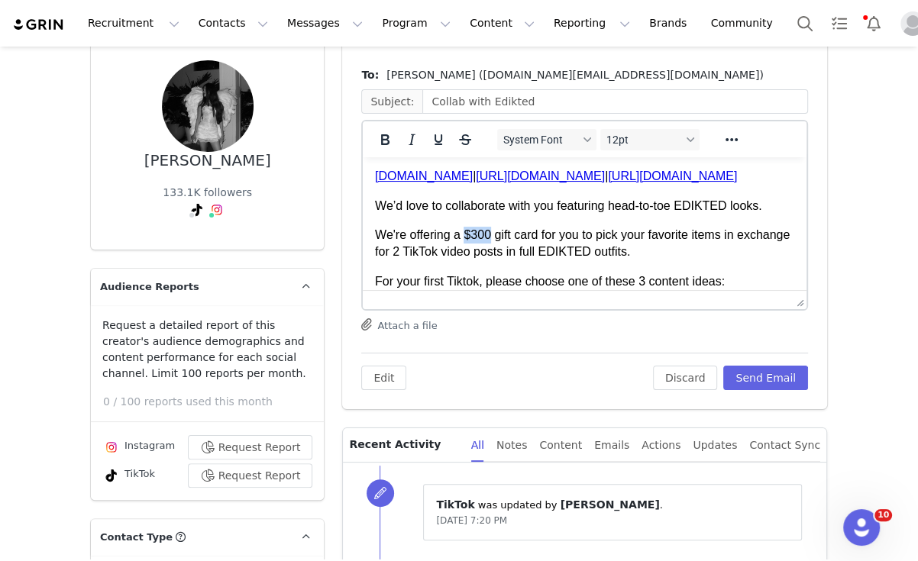
click at [487, 234] on p "We're offering a $300 gift card for you to pick your favorite items in exchange…" at bounding box center [584, 244] width 419 height 34
click at [765, 359] on div "Edit Discard Send Email" at bounding box center [584, 371] width 447 height 37
click at [770, 370] on button "Send Email" at bounding box center [765, 378] width 85 height 24
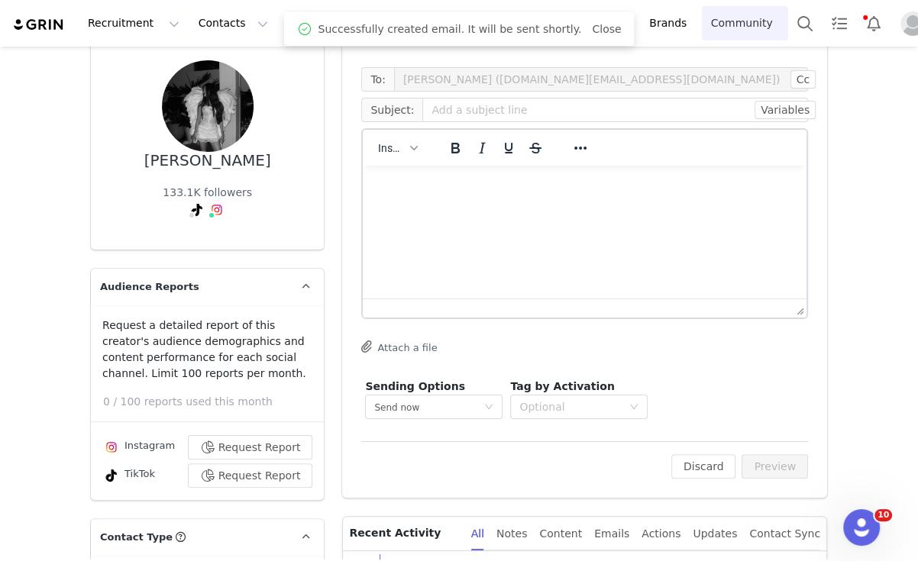
scroll to position [0, 0]
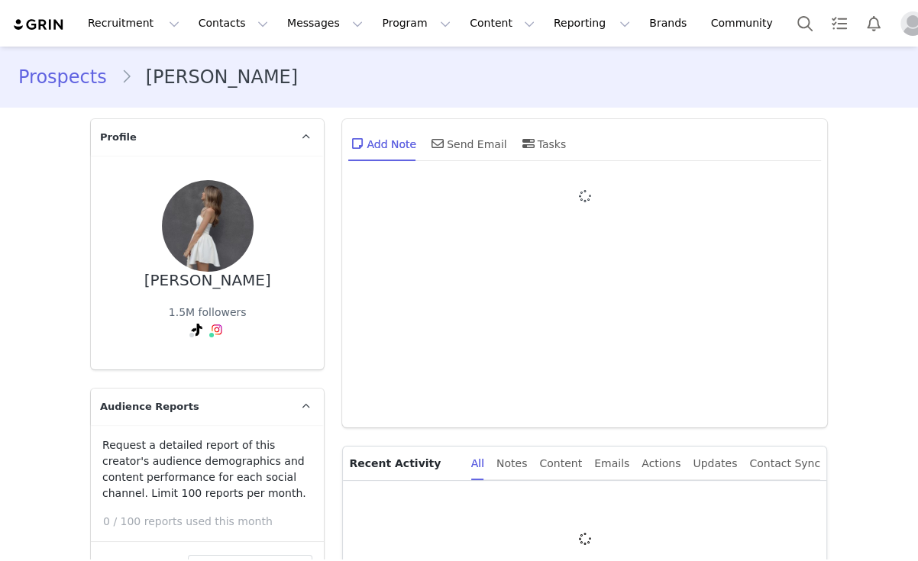
type input "+1 ([GEOGRAPHIC_DATA])"
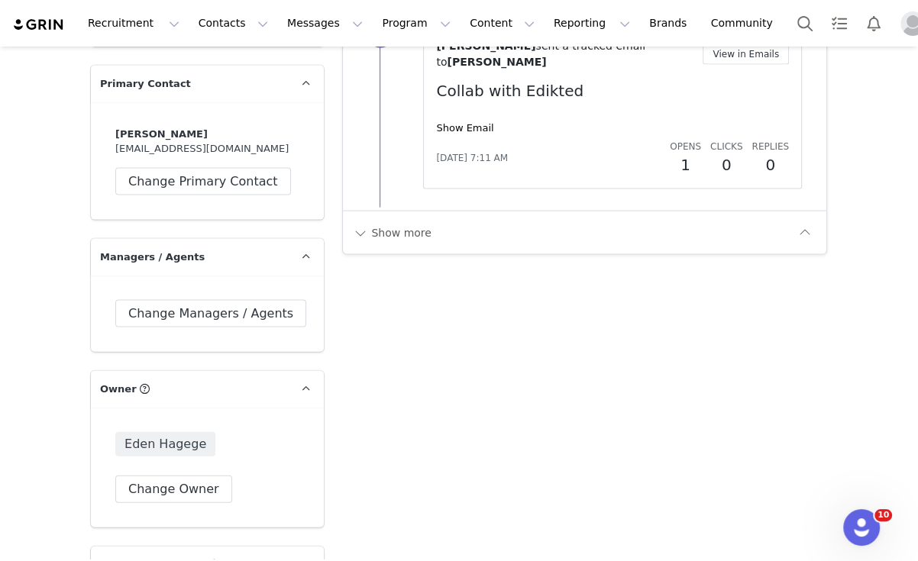
scroll to position [2306, 0]
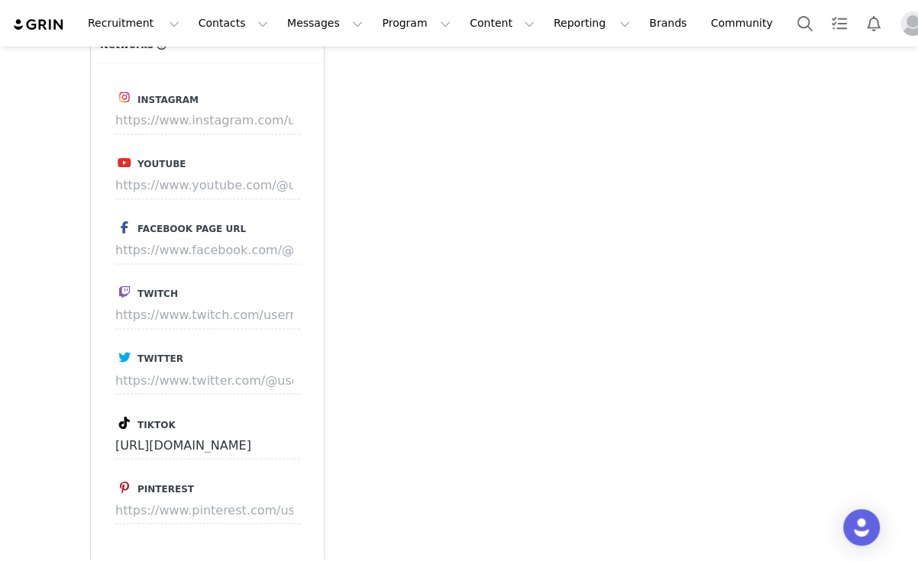
scroll to position [1629, 0]
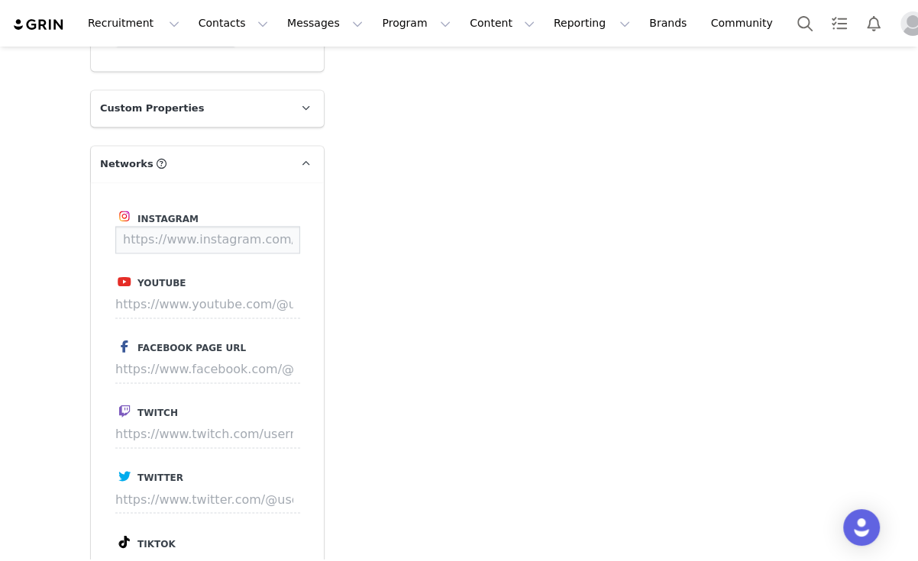
click at [208, 243] on input at bounding box center [207, 239] width 185 height 27
paste input "[URL][DOMAIN_NAME]"
type input "[URL][DOMAIN_NAME]"
click at [277, 228] on button "Save" at bounding box center [272, 239] width 56 height 27
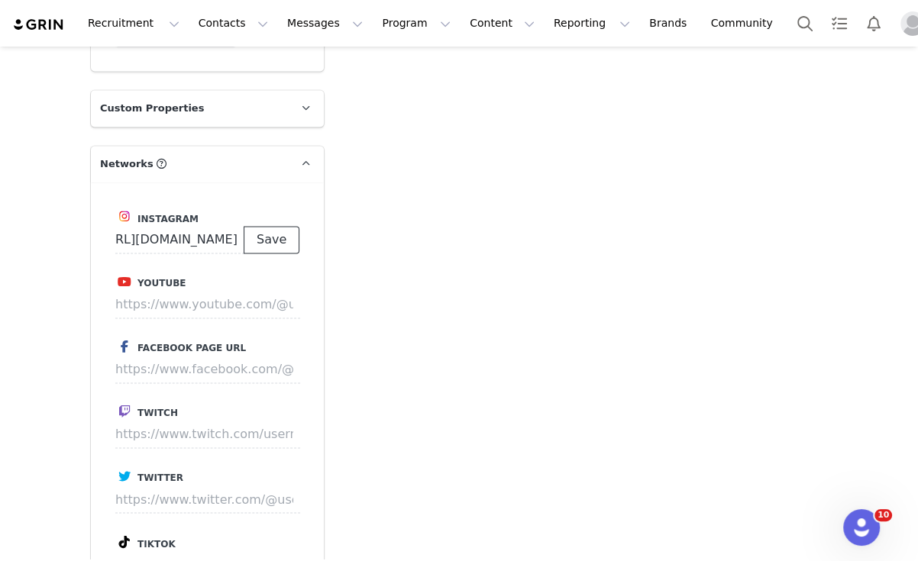
scroll to position [0, 0]
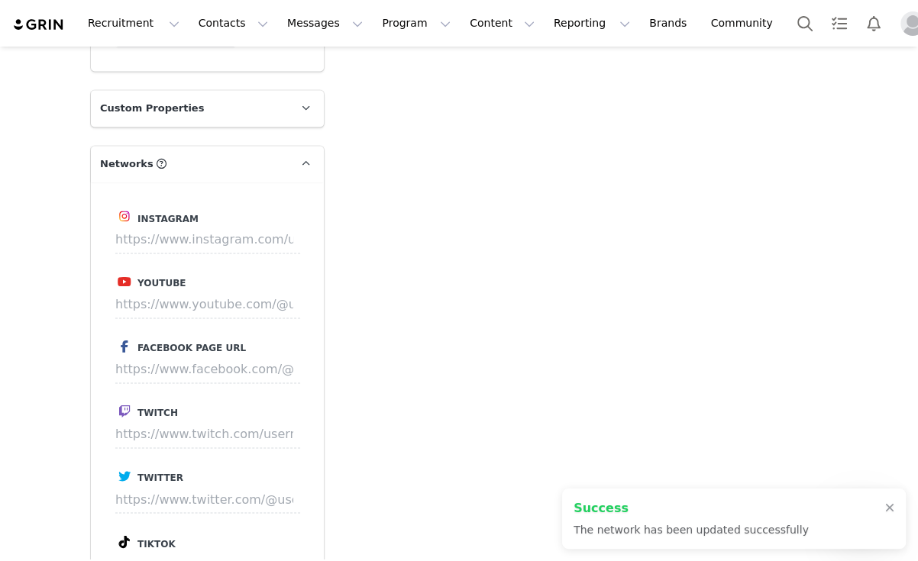
type input "[URL][DOMAIN_NAME]"
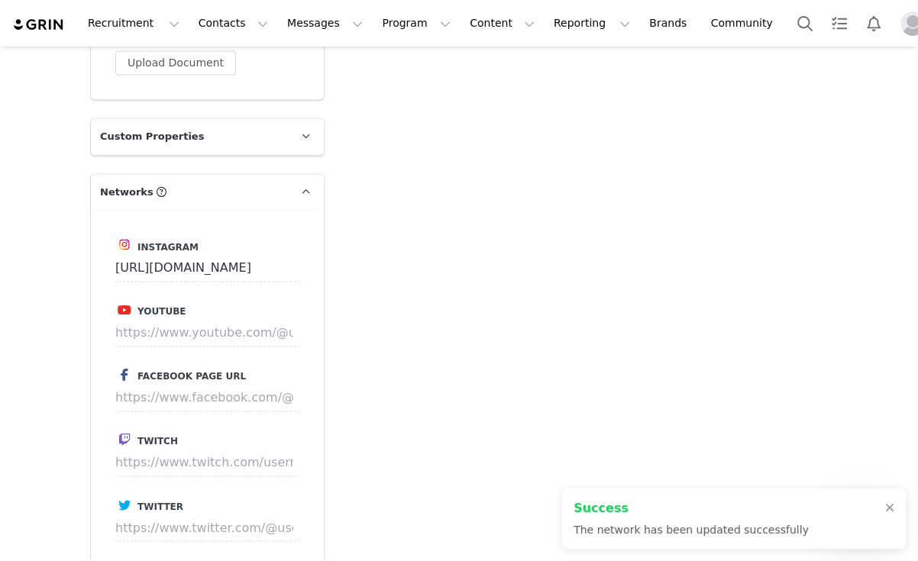
scroll to position [1657, 0]
